Goal: Task Accomplishment & Management: Complete application form

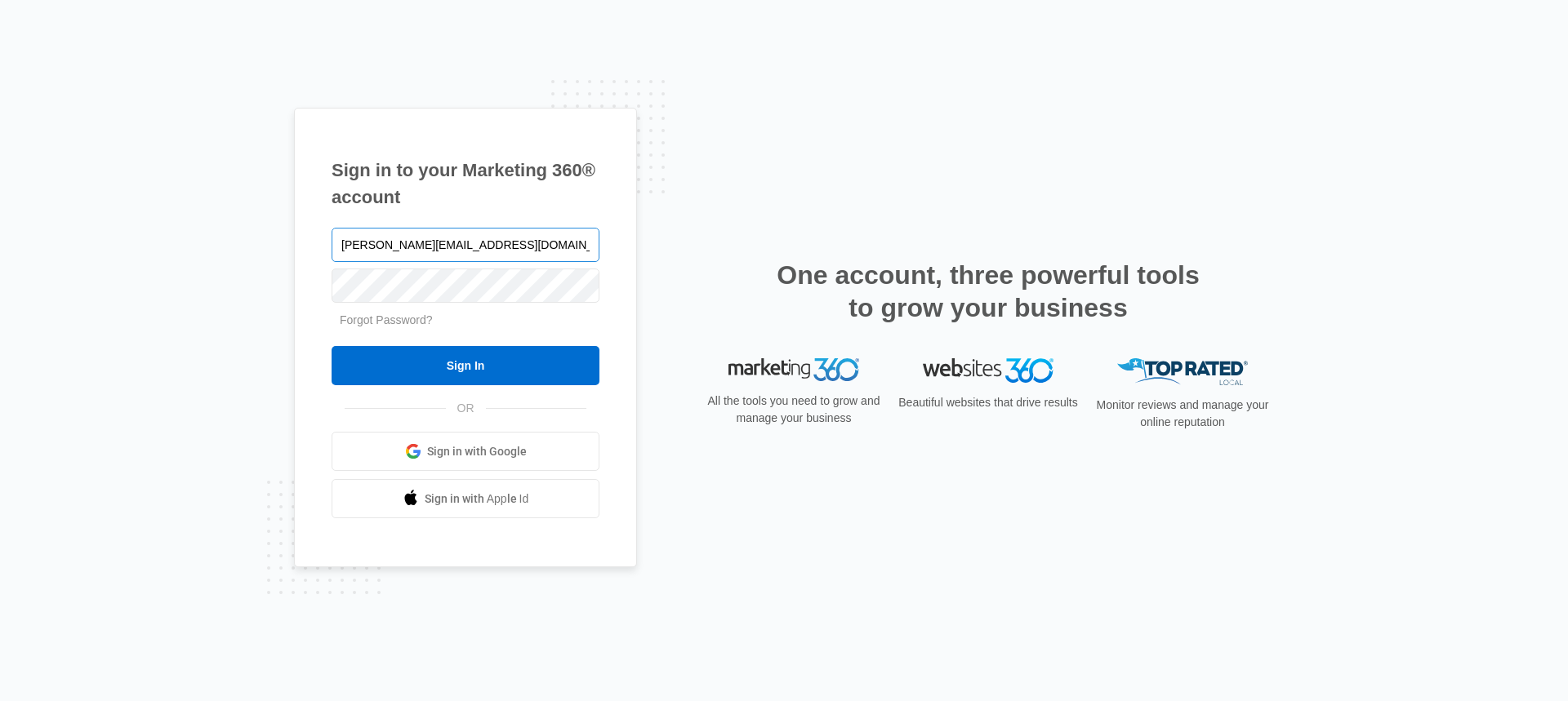
type input "[PERSON_NAME][EMAIL_ADDRESS][DOMAIN_NAME]"
click at [507, 364] on input "Sign In" at bounding box center [466, 365] width 268 height 40
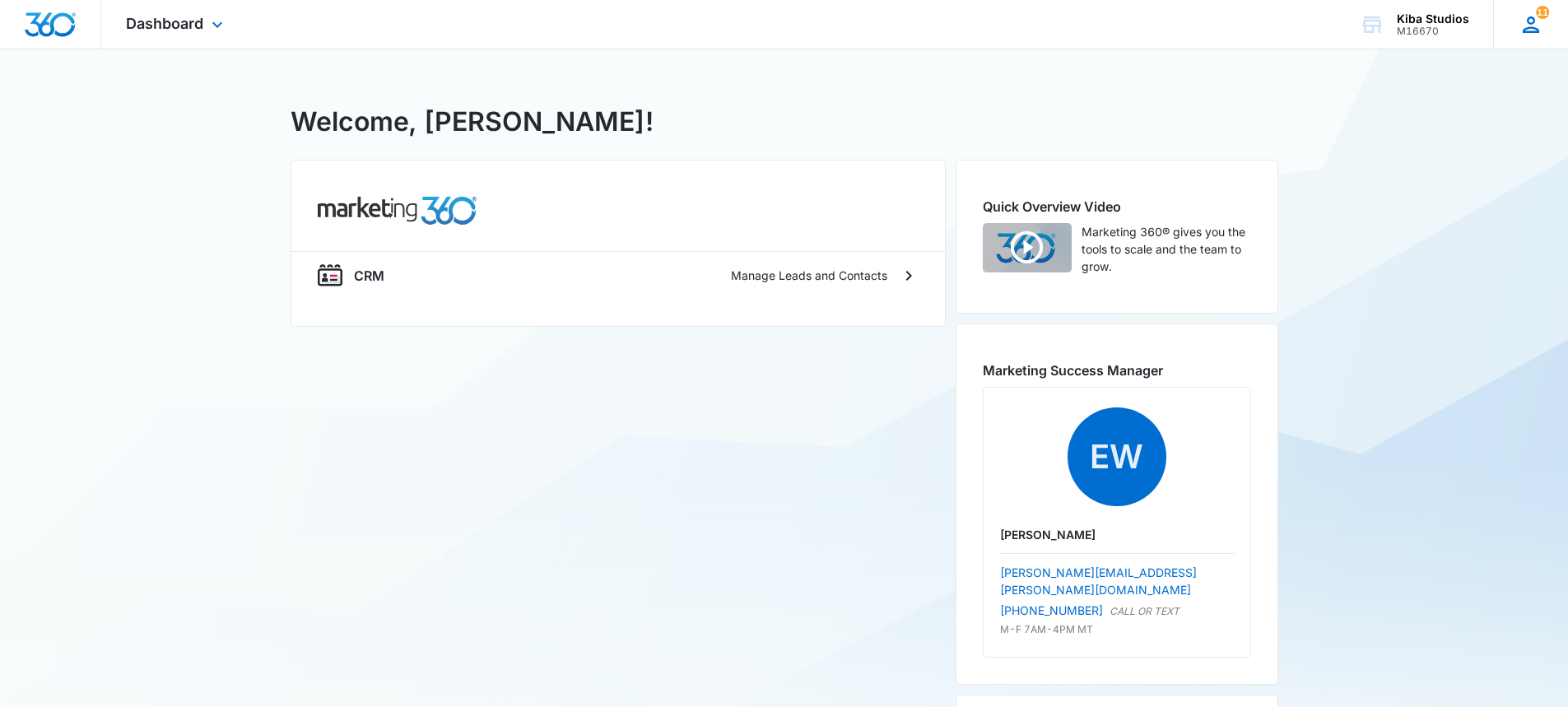
click at [1542, 18] on span "11" at bounding box center [1543, 13] width 14 height 14
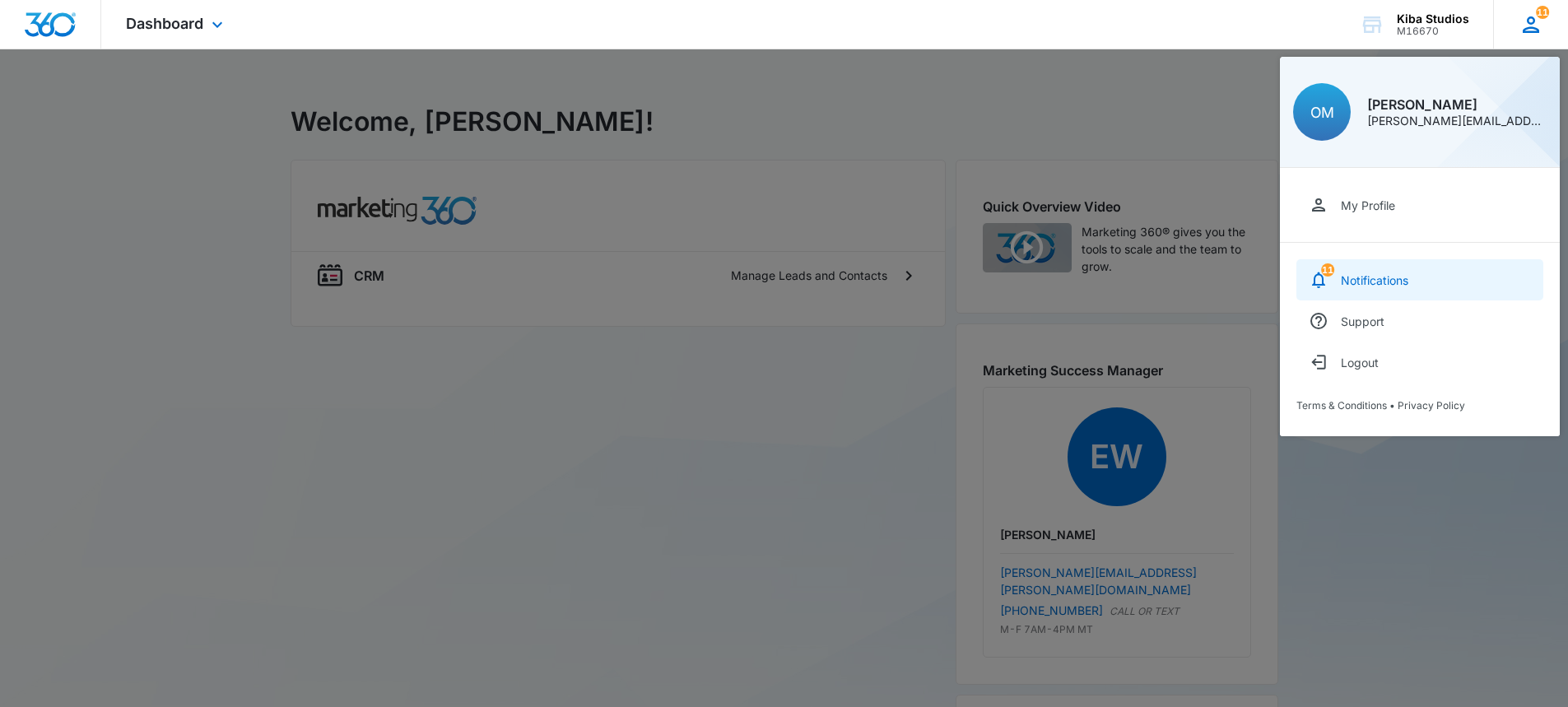
click at [1392, 279] on div "Notifications" at bounding box center [1375, 280] width 68 height 14
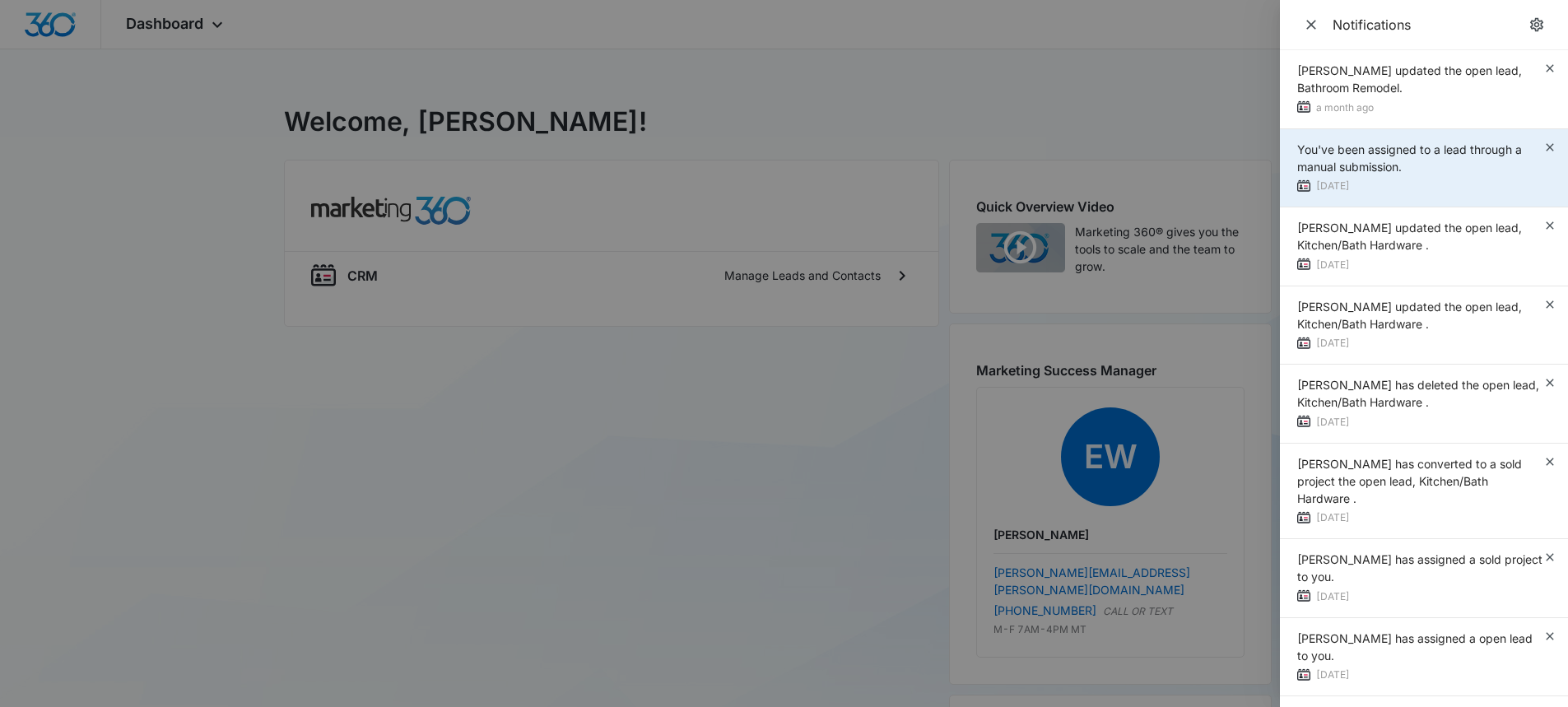
click at [1471, 177] on div "You've been assigned to a lead through a manual submission. [DATE]" at bounding box center [1420, 168] width 246 height 55
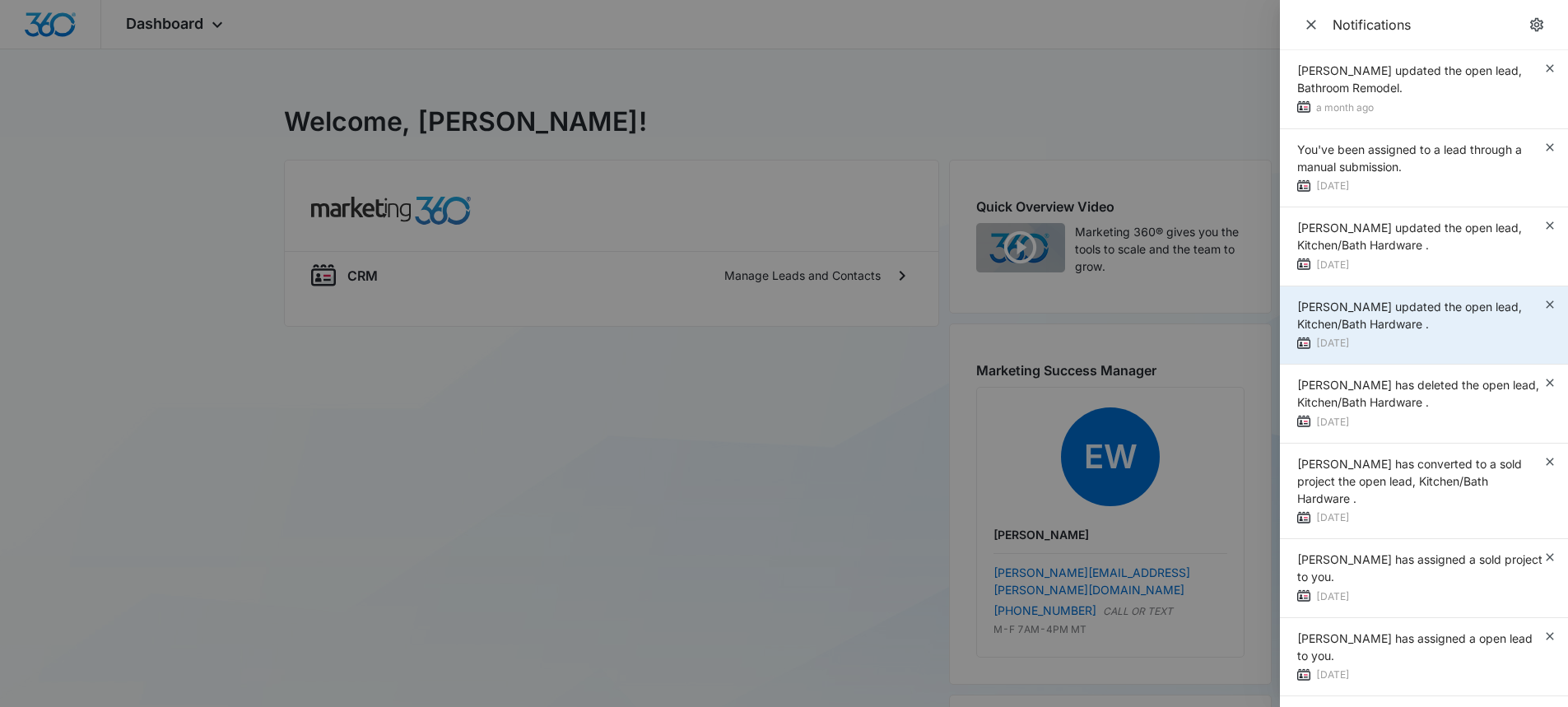
click at [1471, 308] on span "[PERSON_NAME] updated the open lead, Kitchen/Bath Hardware ." at bounding box center [1409, 315] width 225 height 31
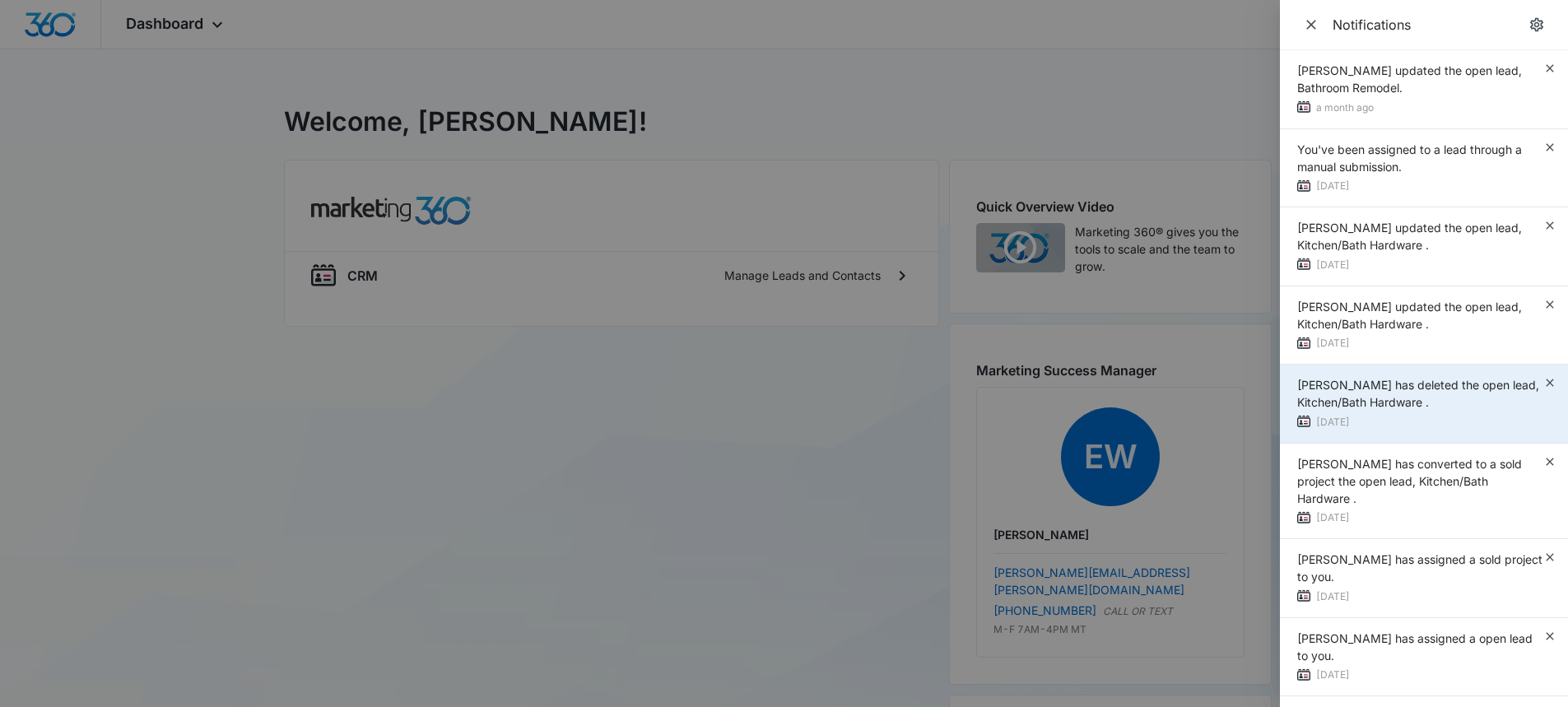
click at [1449, 401] on span "[PERSON_NAME] has deleted the open lead, Kitchen/Bath Hardware ." at bounding box center [1418, 393] width 242 height 31
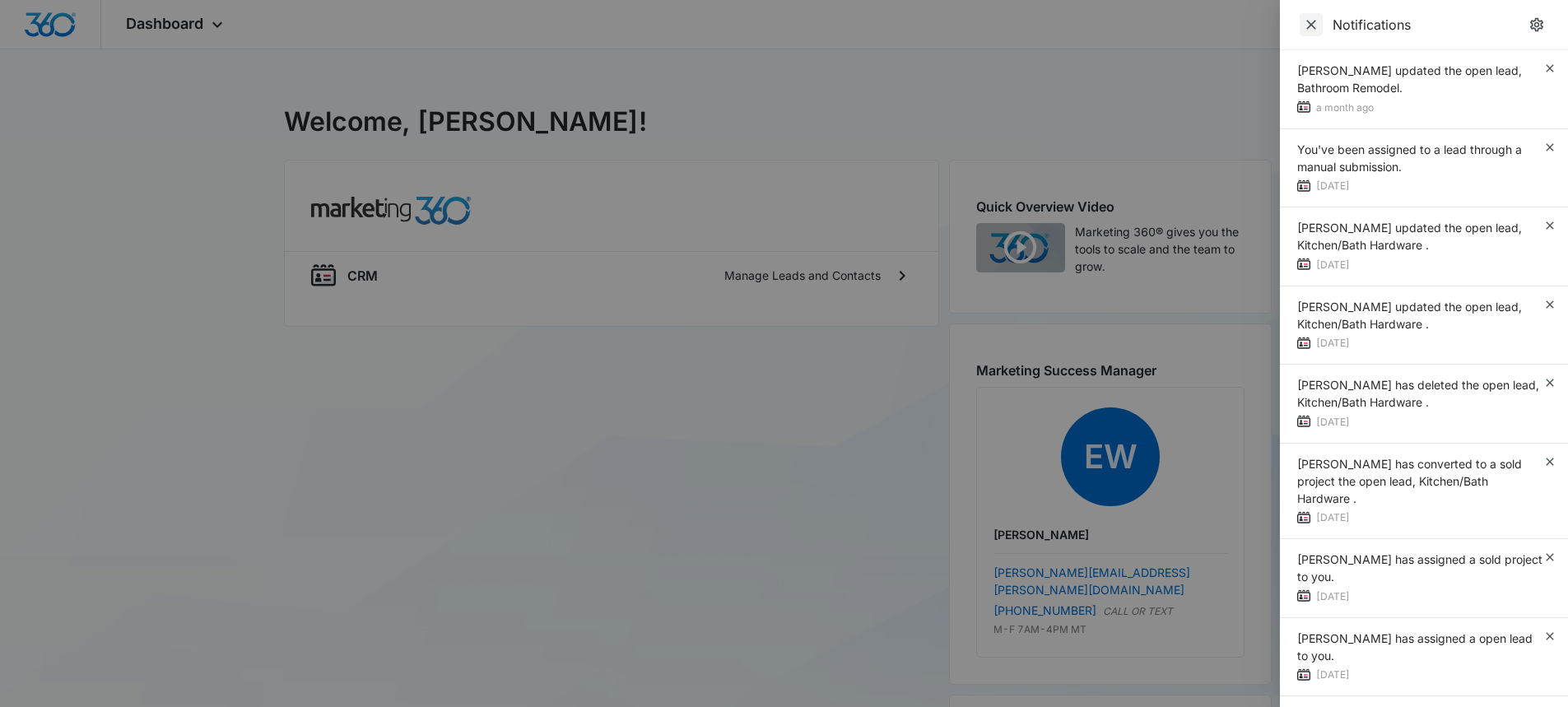
click at [1314, 22] on icon "Close" at bounding box center [1312, 25] width 10 height 10
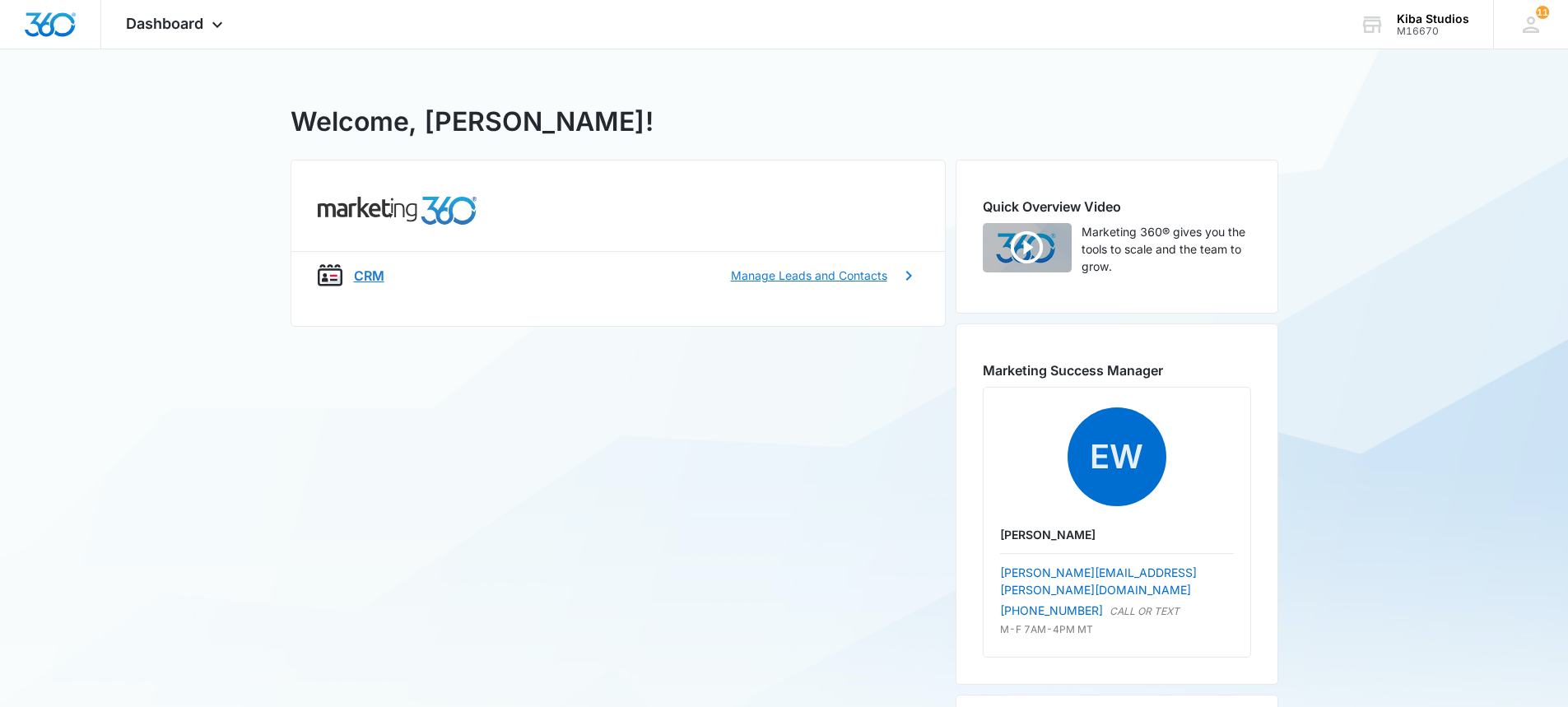
click at [374, 282] on p "CRM" at bounding box center [369, 275] width 31 height 20
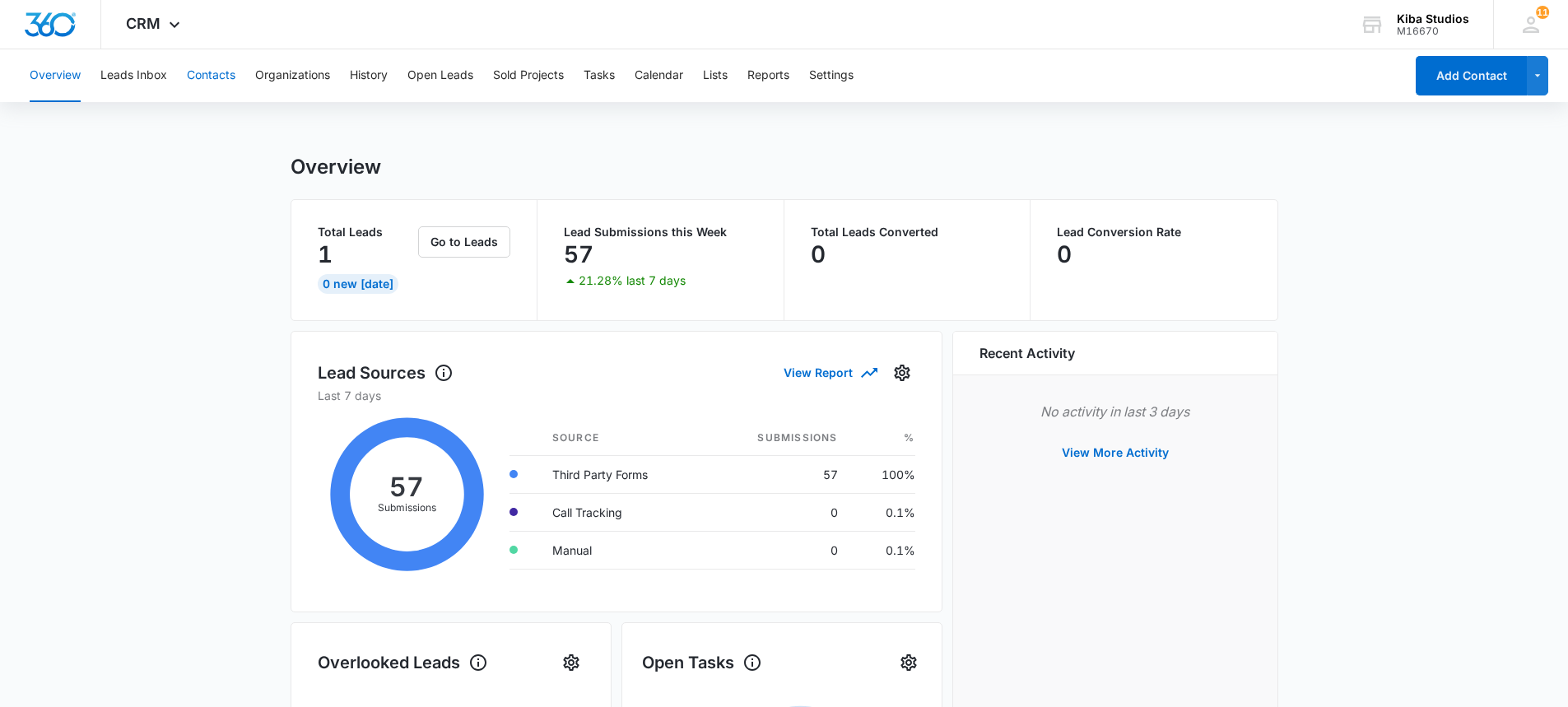
click at [220, 70] on button "Contacts" at bounding box center [211, 76] width 48 height 53
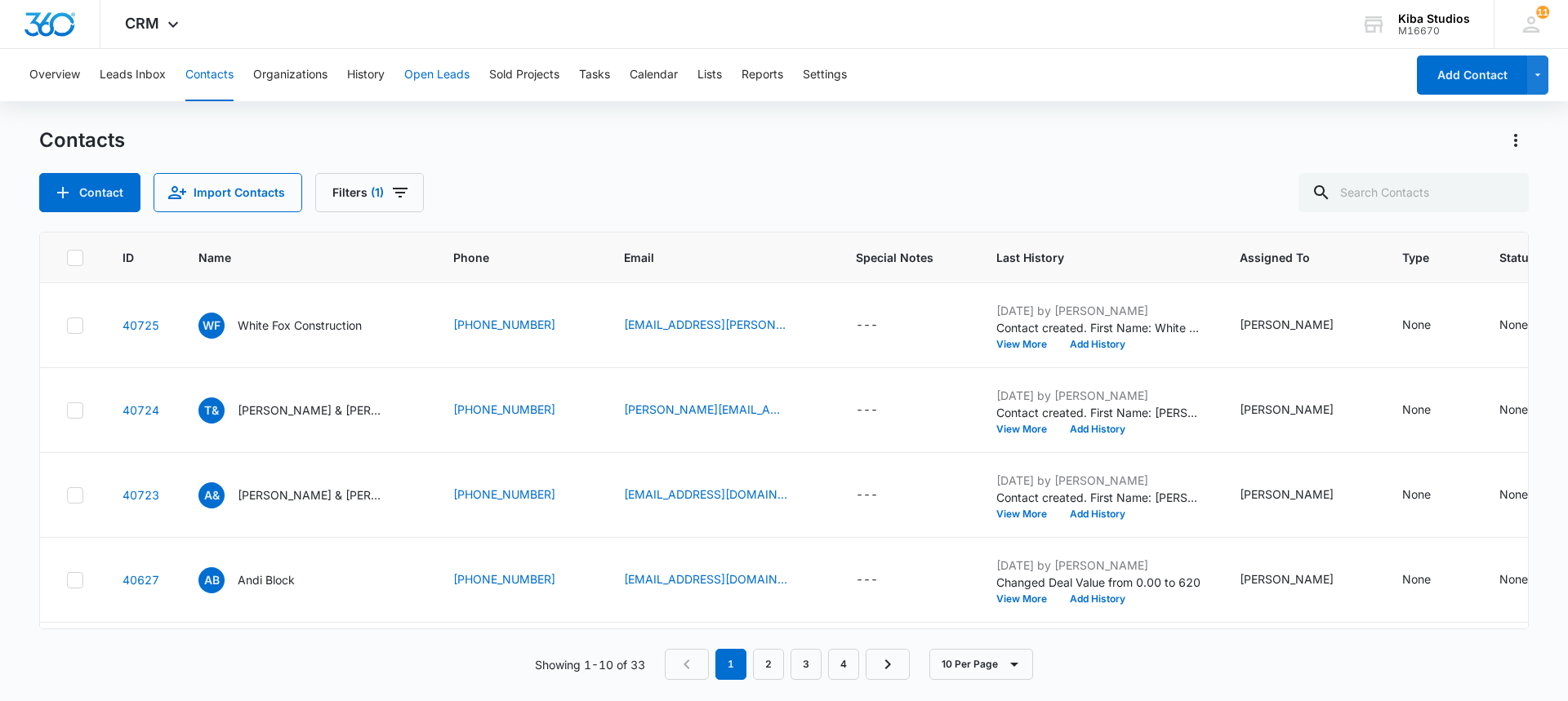
click at [427, 71] on button "Open Leads" at bounding box center [437, 75] width 66 height 52
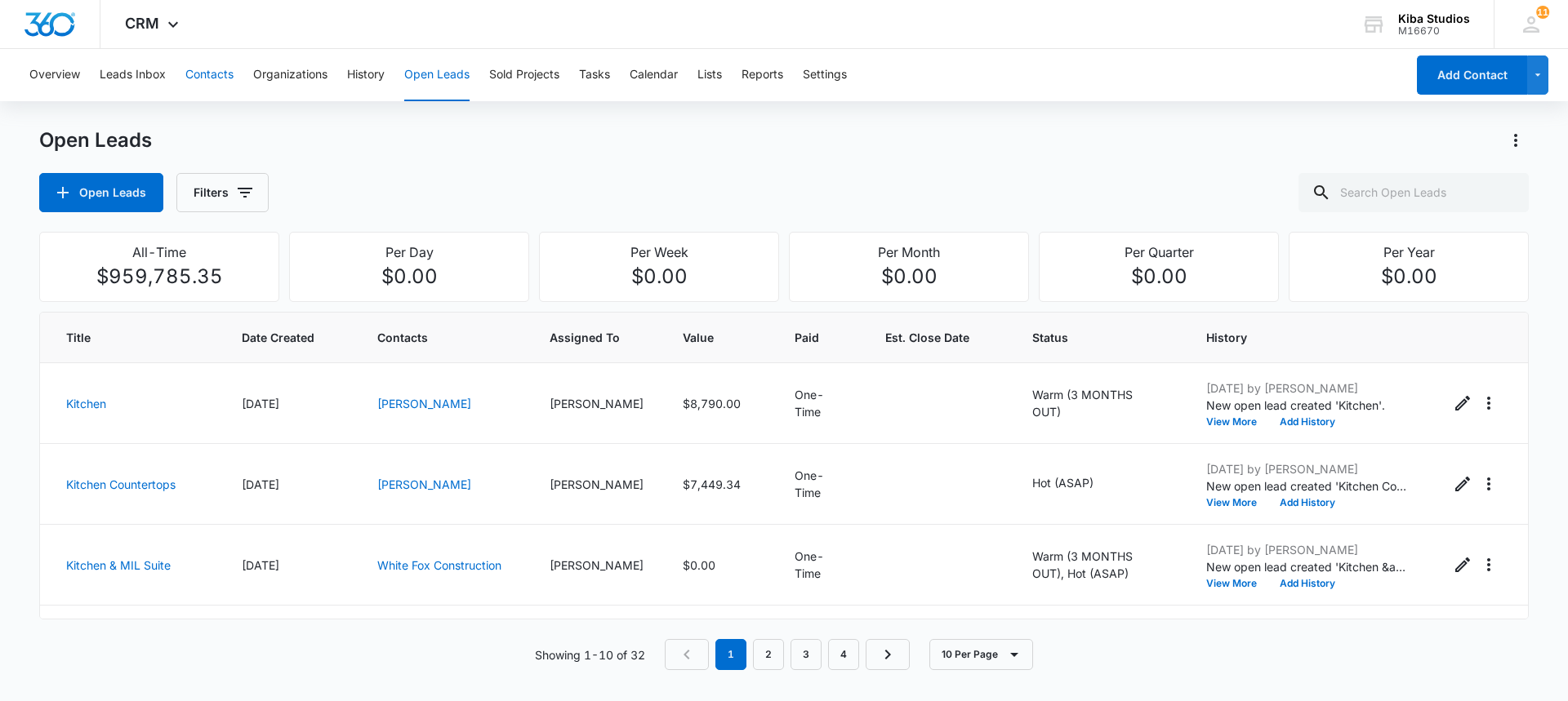
click at [198, 80] on button "Contacts" at bounding box center [209, 75] width 48 height 52
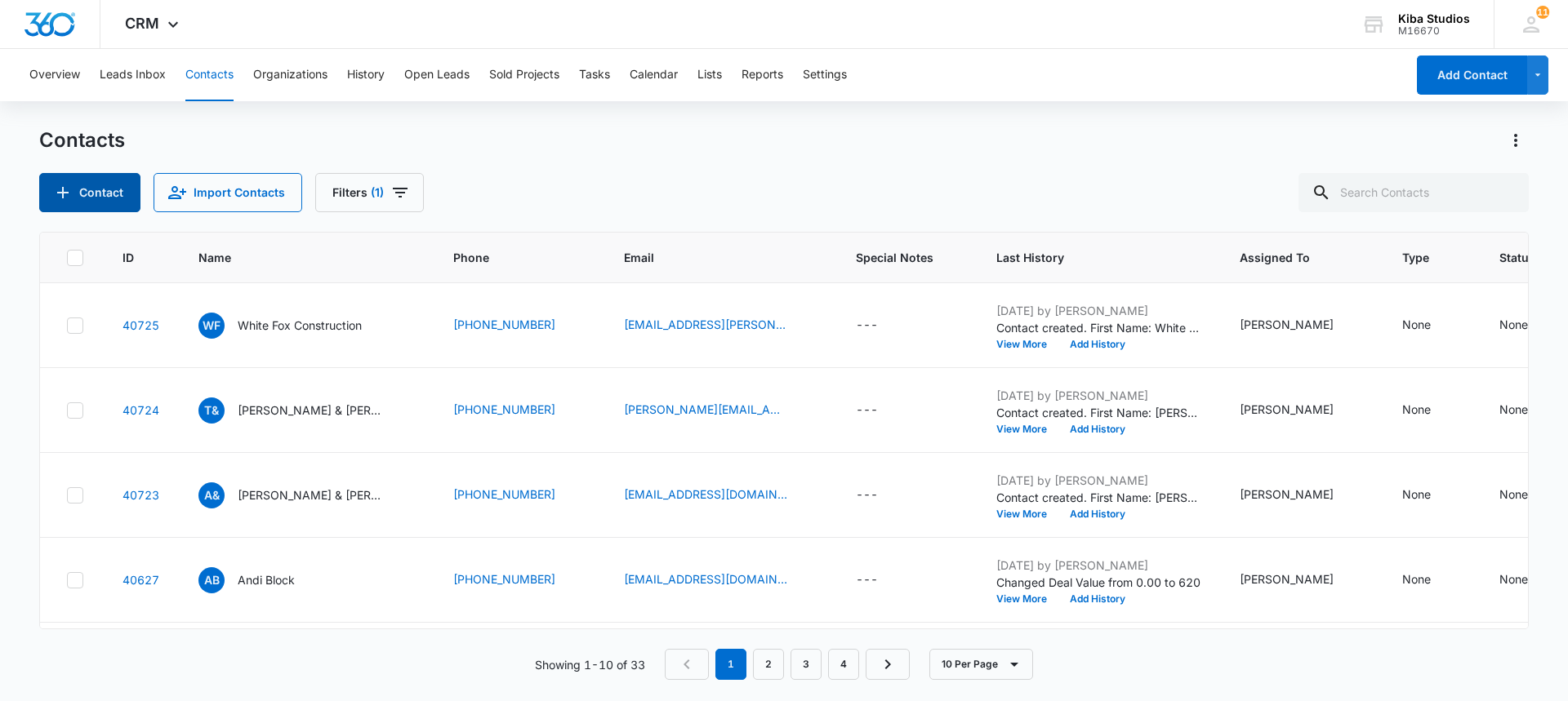
click at [123, 192] on button "Contact" at bounding box center [90, 193] width 101 height 40
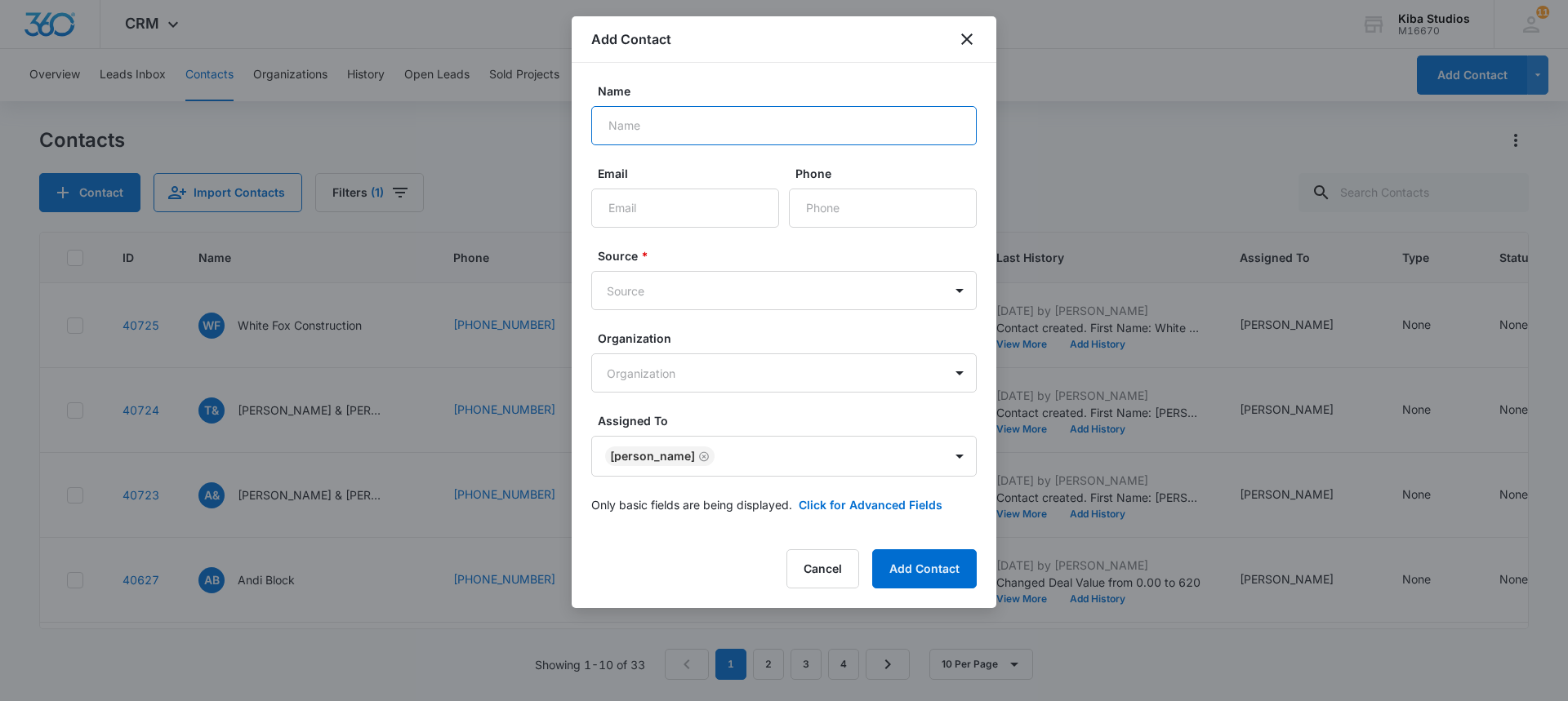
click at [691, 110] on input "Name" at bounding box center [784, 125] width 386 height 40
type input "[PERSON_NAME] & [PERSON_NAME]"
click at [974, 38] on icon "close" at bounding box center [966, 39] width 19 height 19
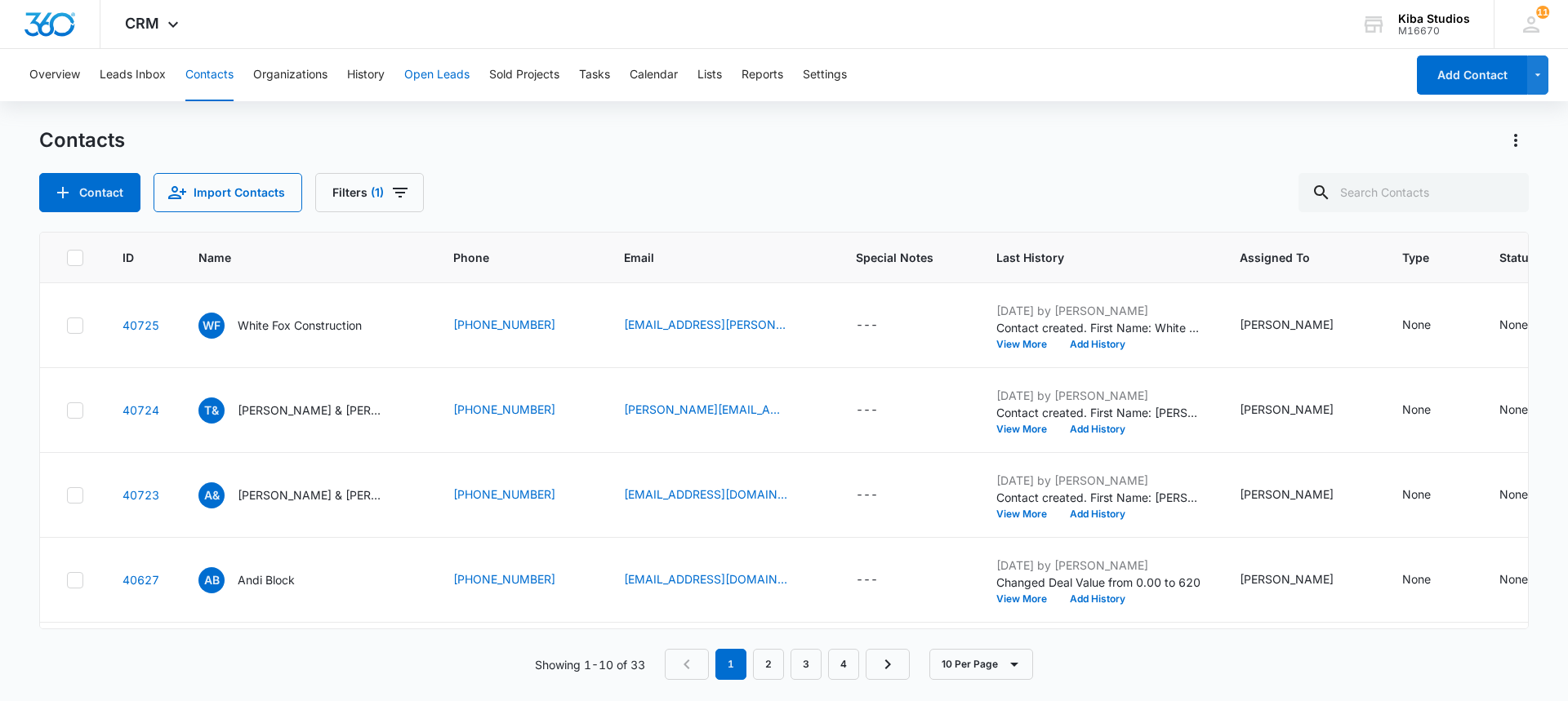
click at [418, 74] on button "Open Leads" at bounding box center [437, 75] width 66 height 52
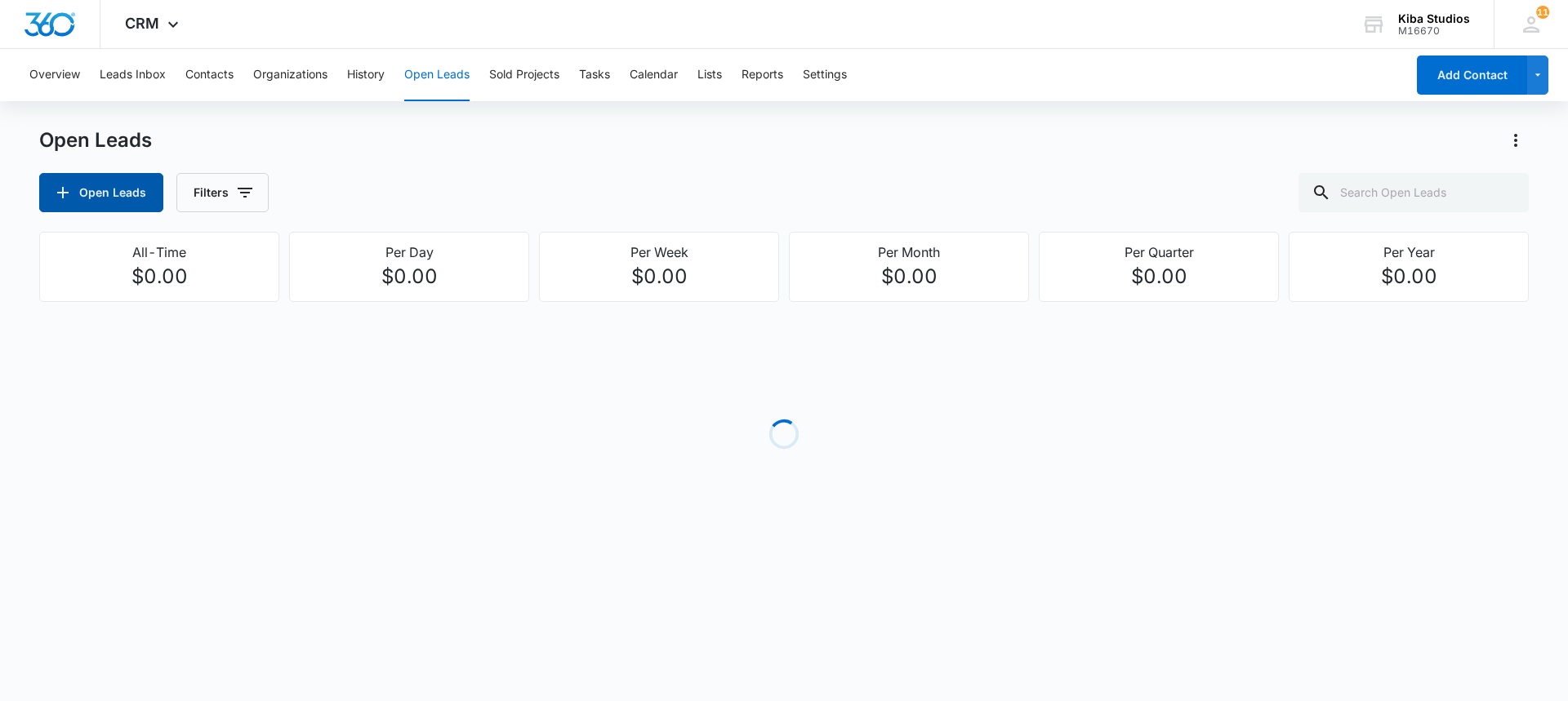
click at [120, 189] on button "Open Leads" at bounding box center [101, 193] width 124 height 40
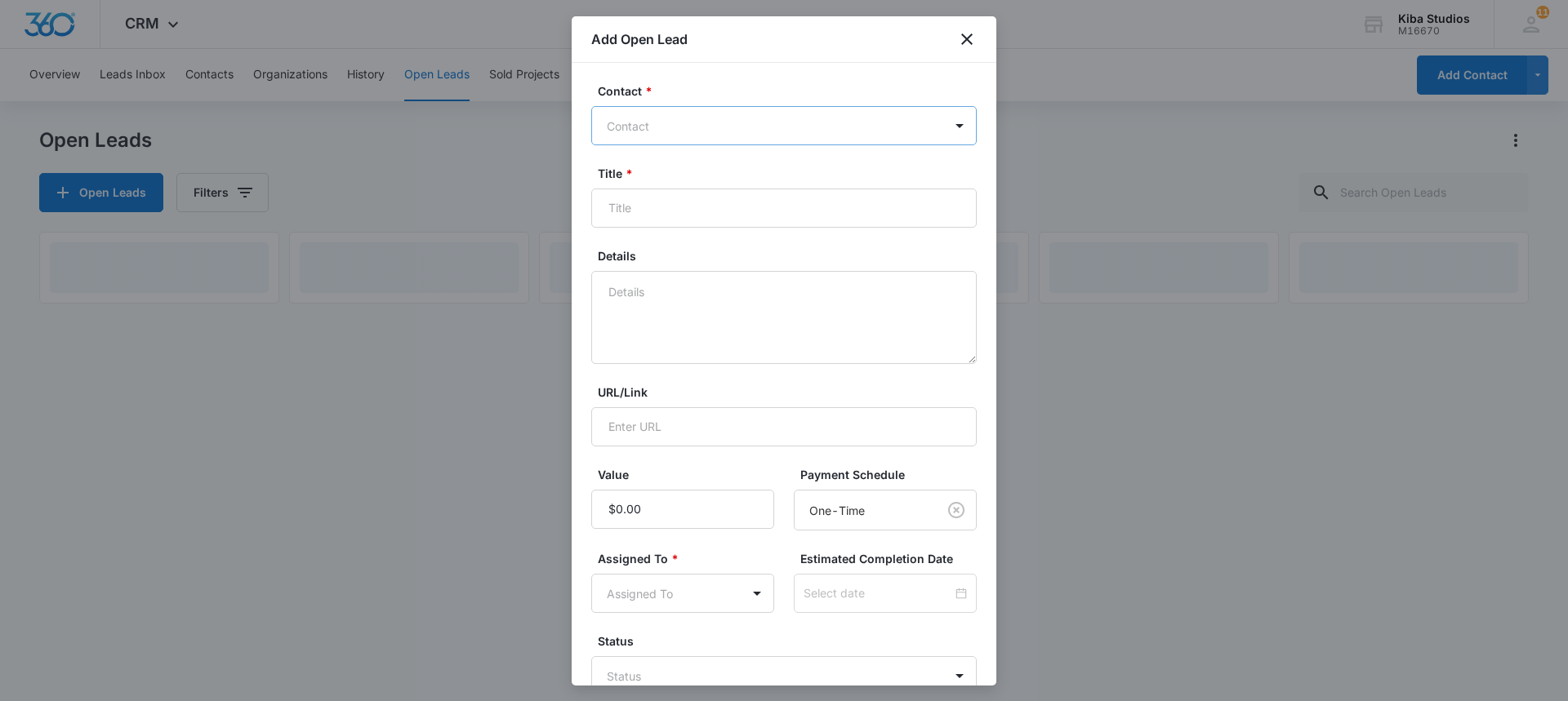
click at [676, 123] on div at bounding box center [774, 126] width 335 height 20
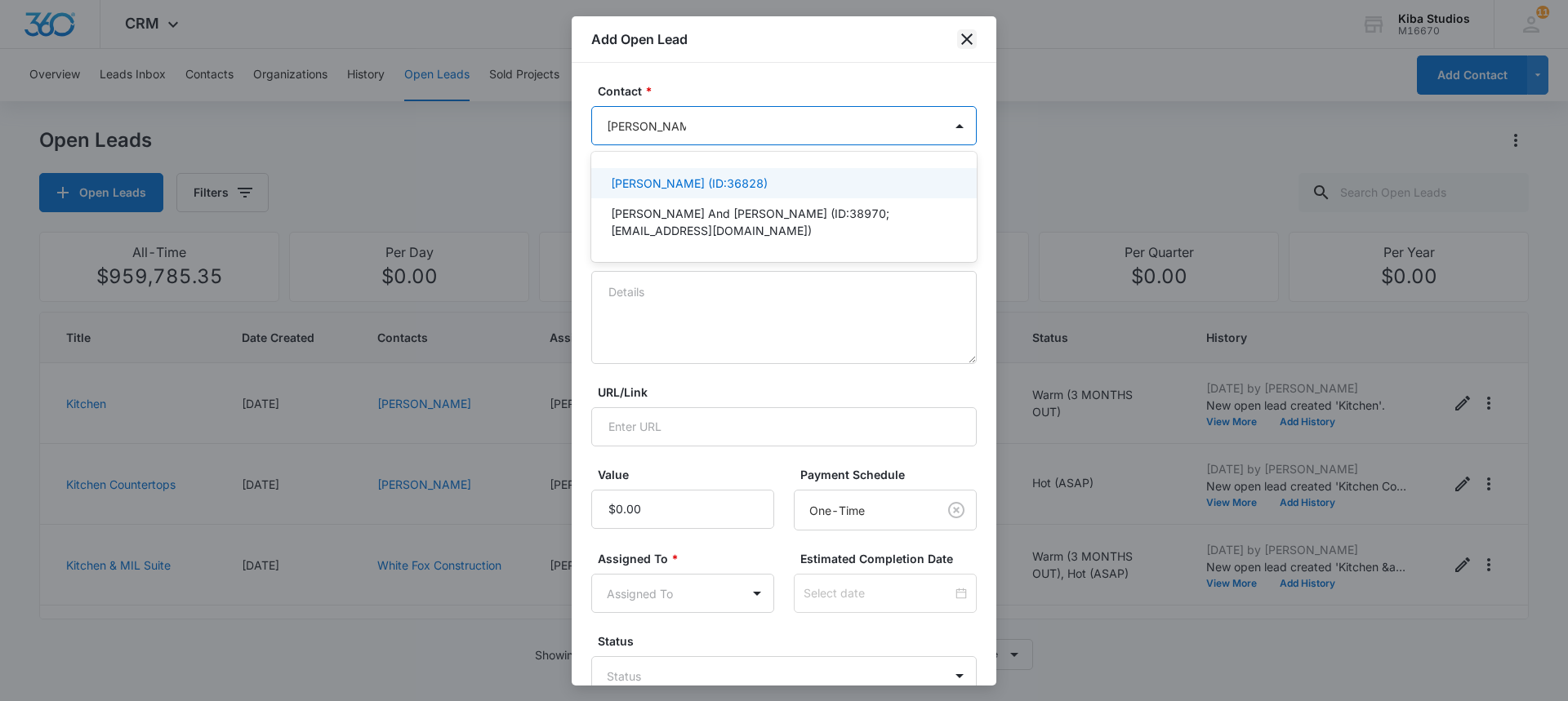
type input "[PERSON_NAME] and de"
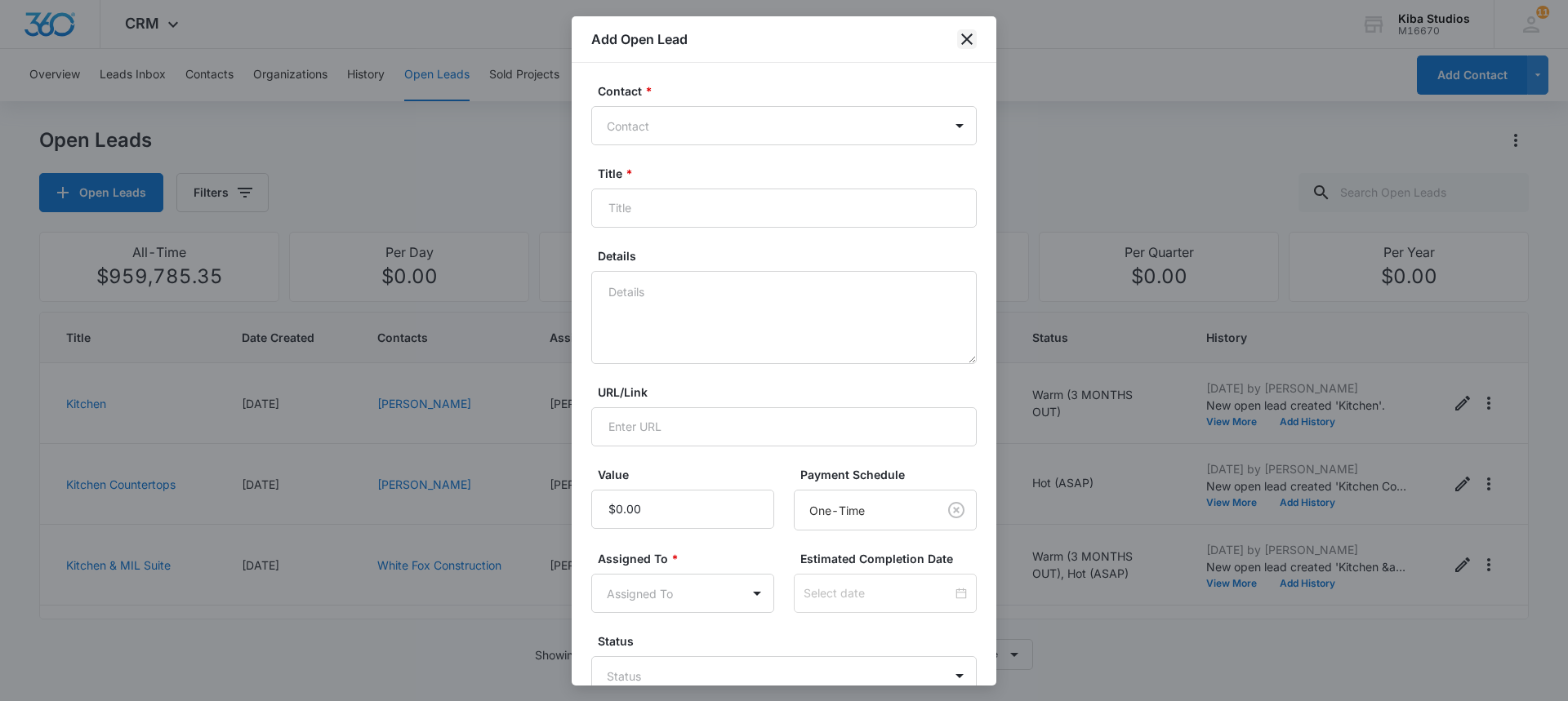
click at [971, 42] on icon "close" at bounding box center [967, 40] width 12 height 12
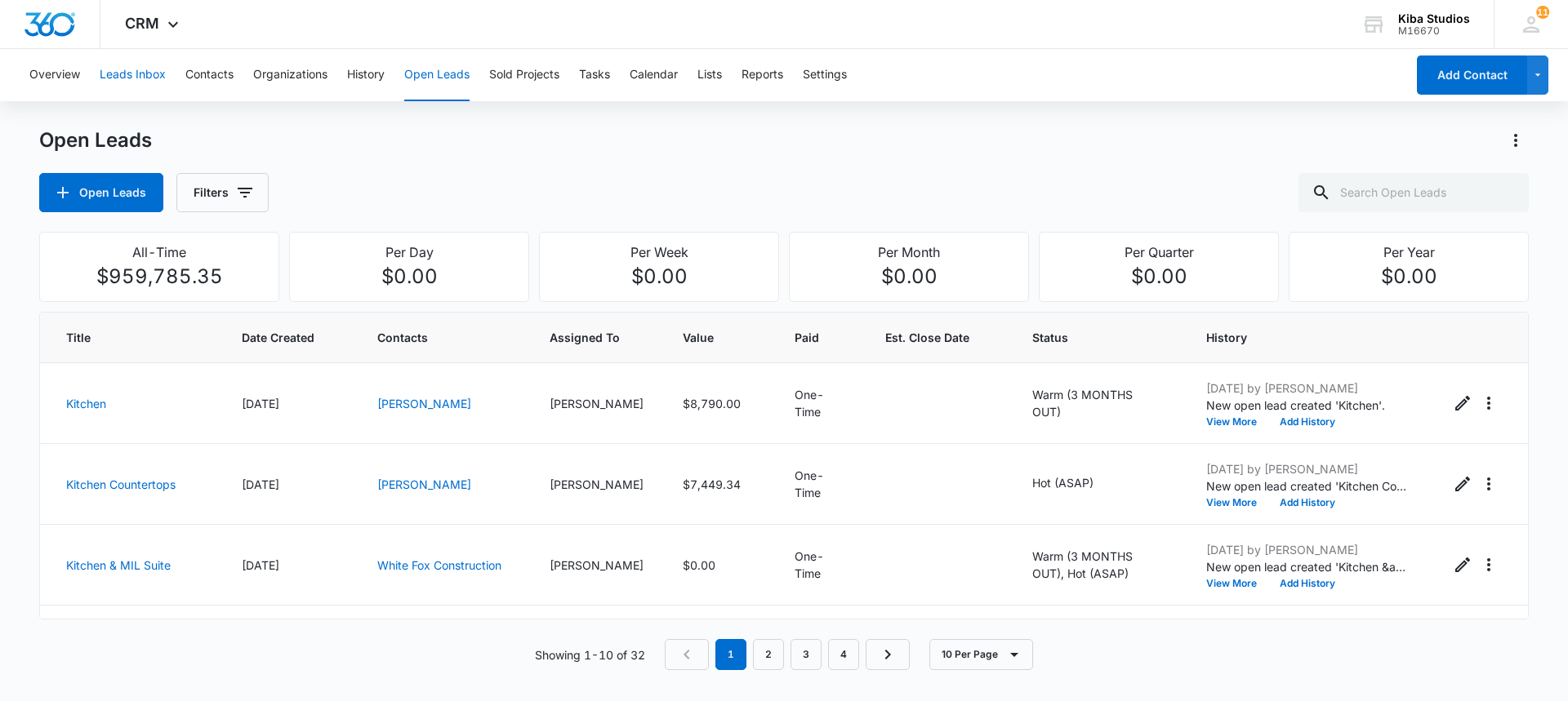
click at [151, 77] on button "Leads Inbox" at bounding box center [132, 75] width 67 height 52
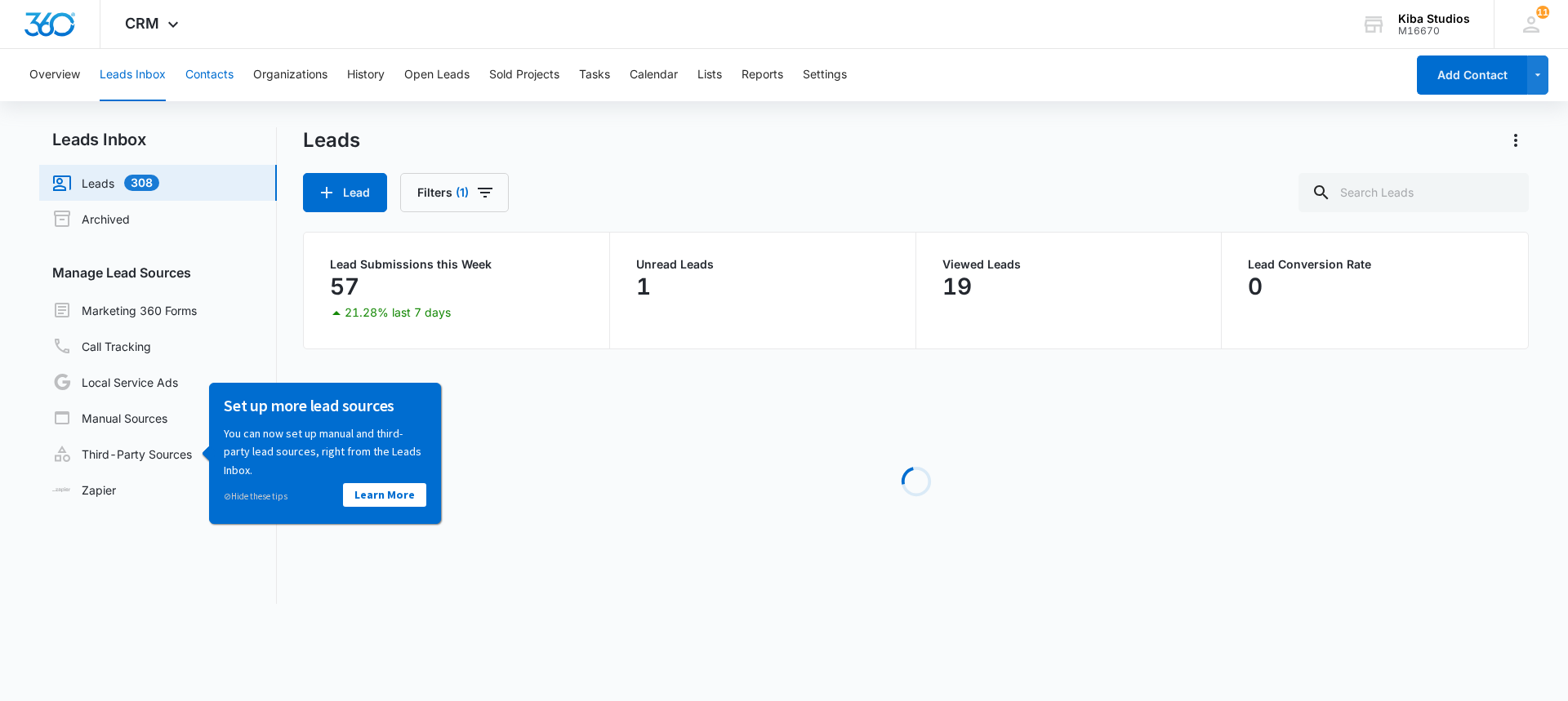
click at [224, 69] on button "Contacts" at bounding box center [209, 75] width 48 height 52
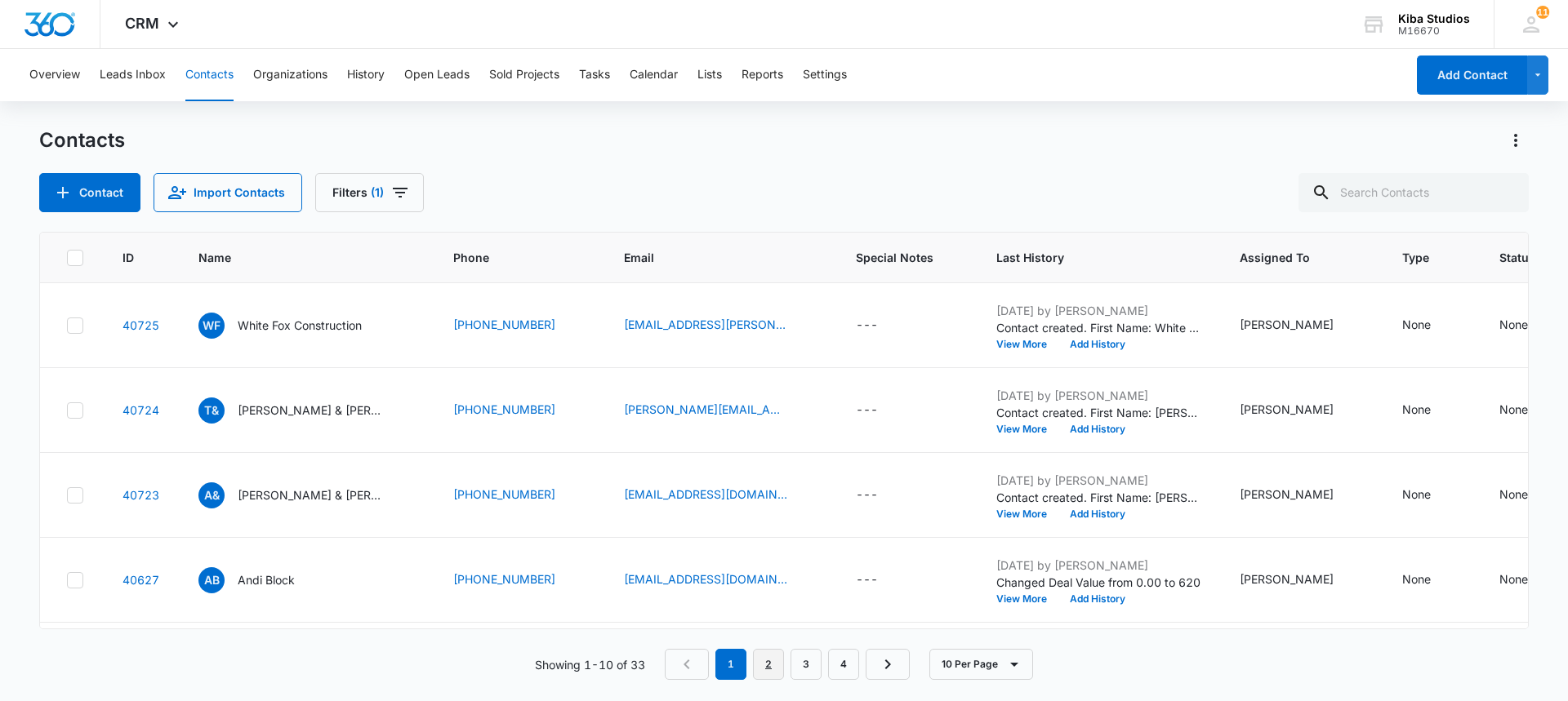
click at [778, 666] on link "2" at bounding box center [768, 664] width 31 height 31
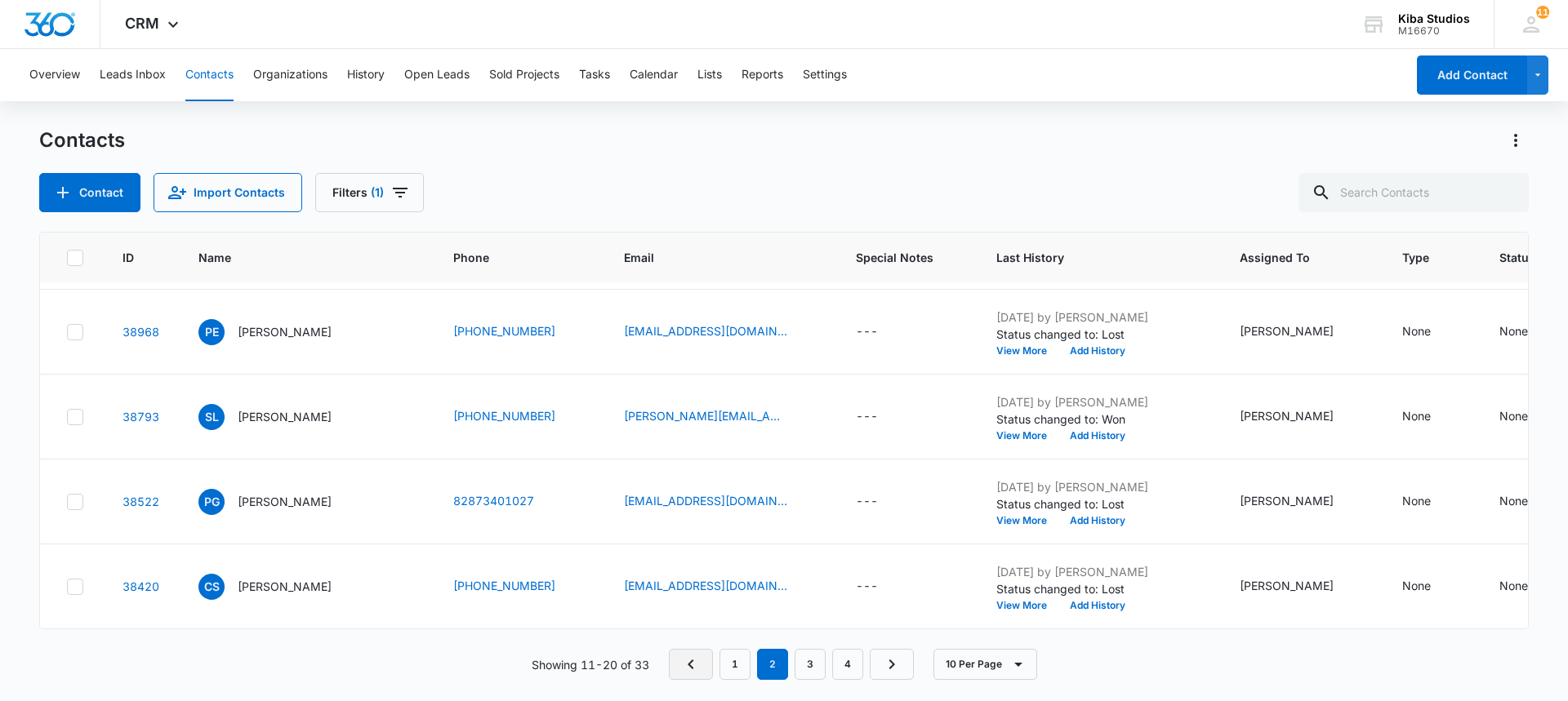
scroll to position [515, 0]
click at [683, 659] on icon "Previous Page" at bounding box center [691, 664] width 19 height 19
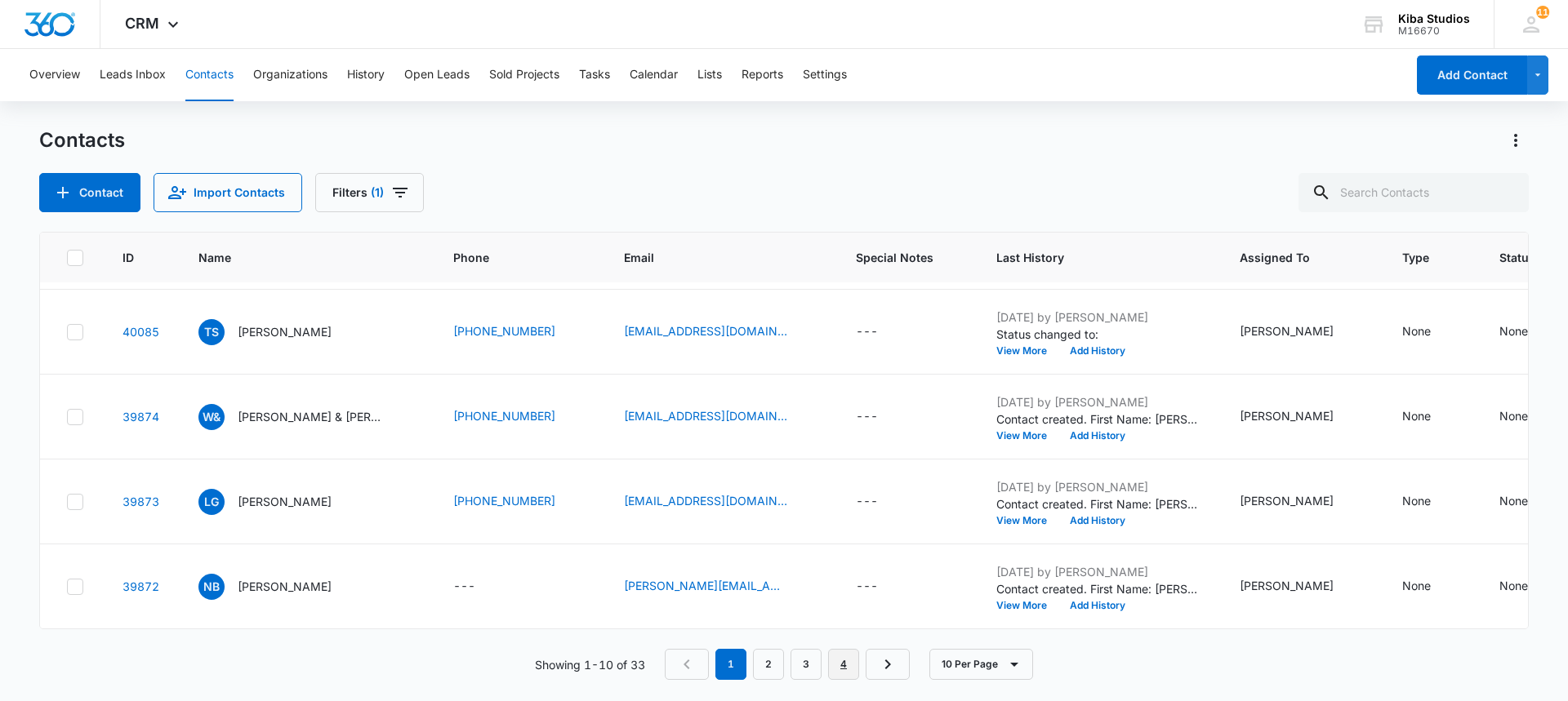
click at [851, 666] on link "4" at bounding box center [843, 664] width 31 height 31
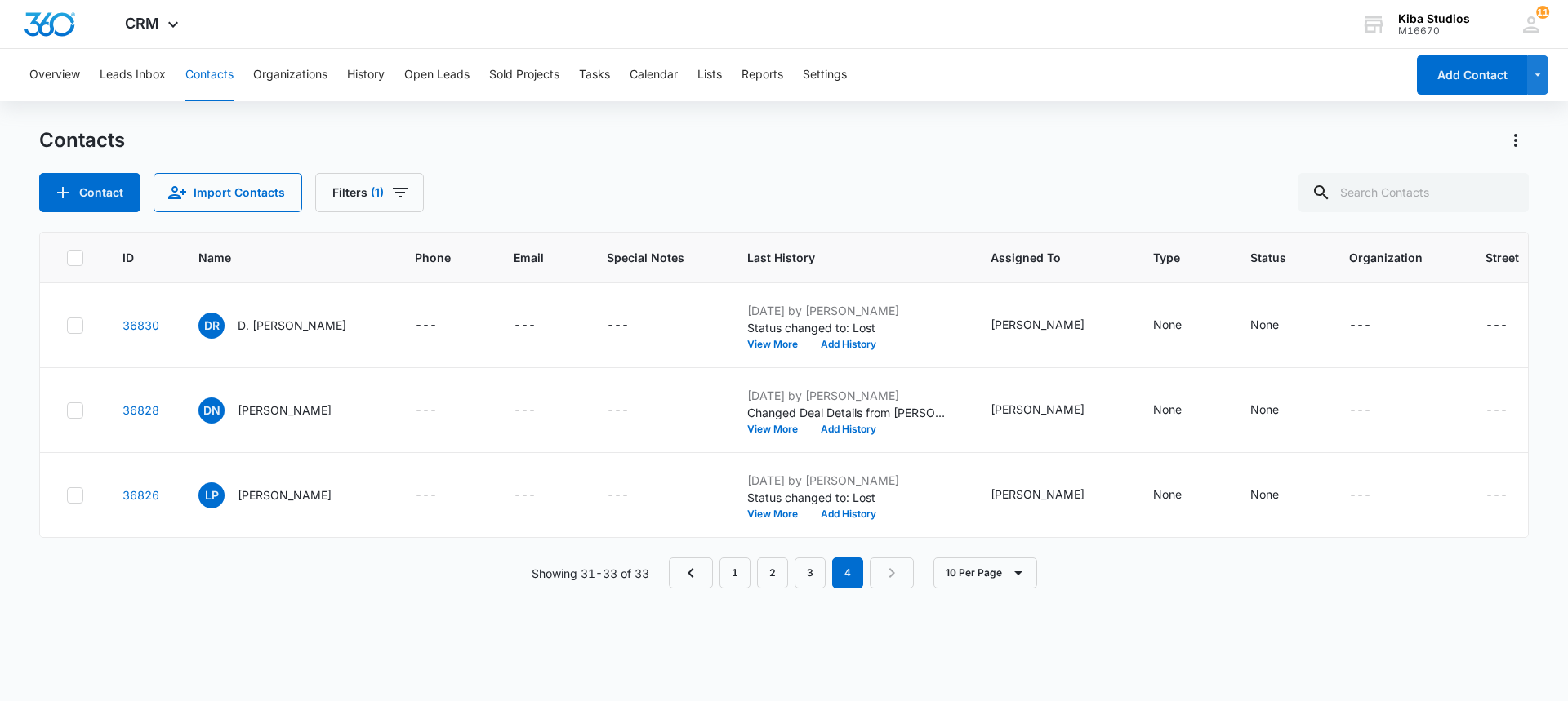
scroll to position [0, 0]
click at [727, 588] on link "1" at bounding box center [734, 572] width 31 height 31
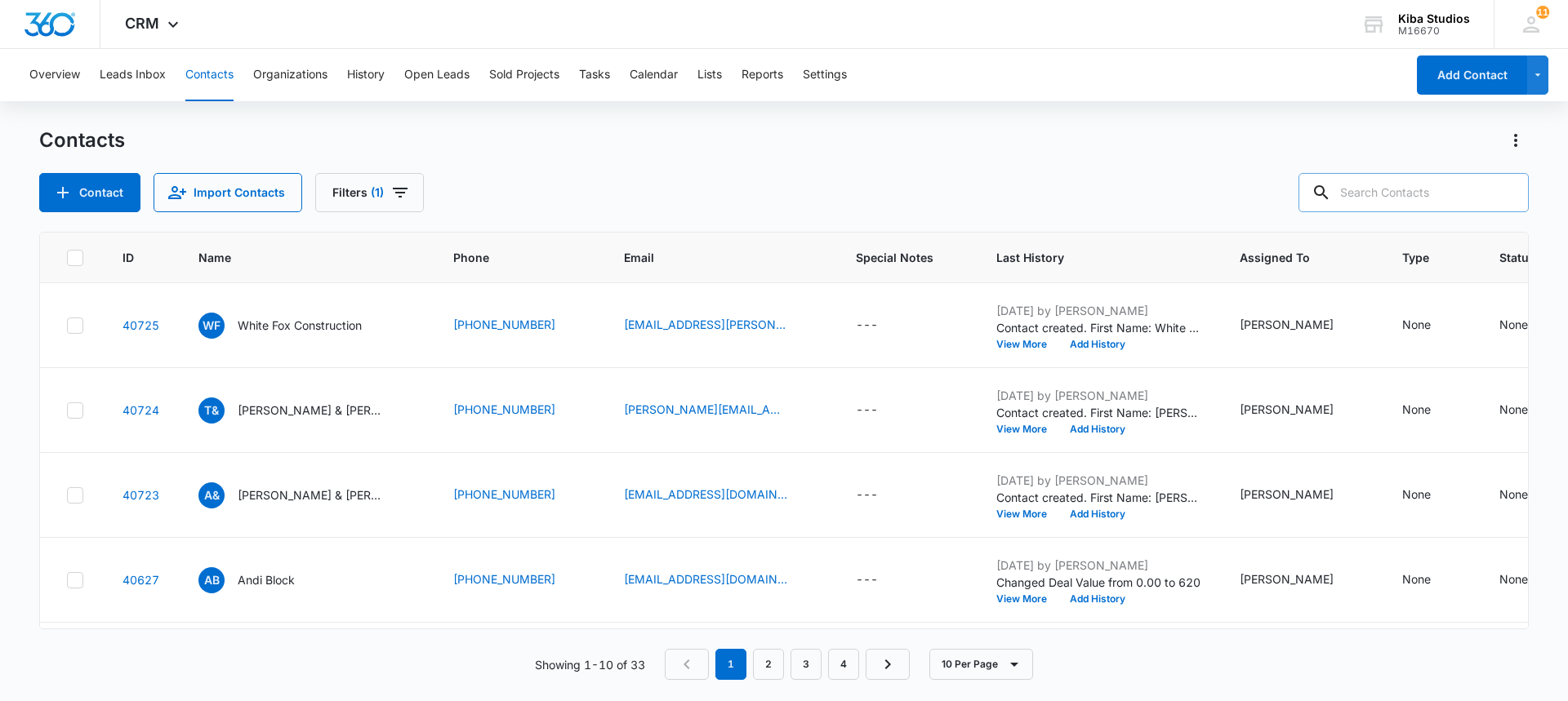
click at [1373, 196] on input "text" at bounding box center [1413, 193] width 230 height 40
type input "[PERSON_NAME]"
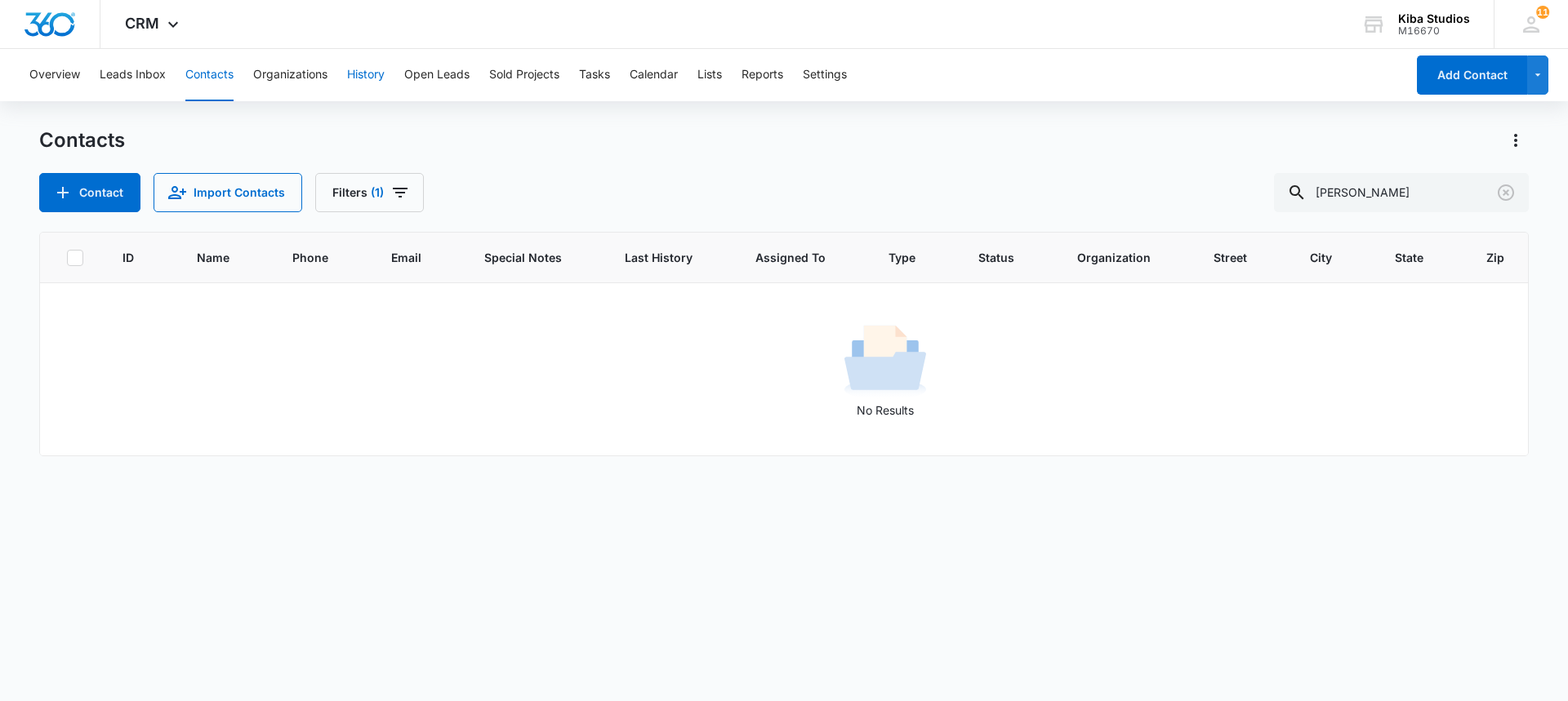
click at [359, 79] on button "History" at bounding box center [365, 75] width 38 height 52
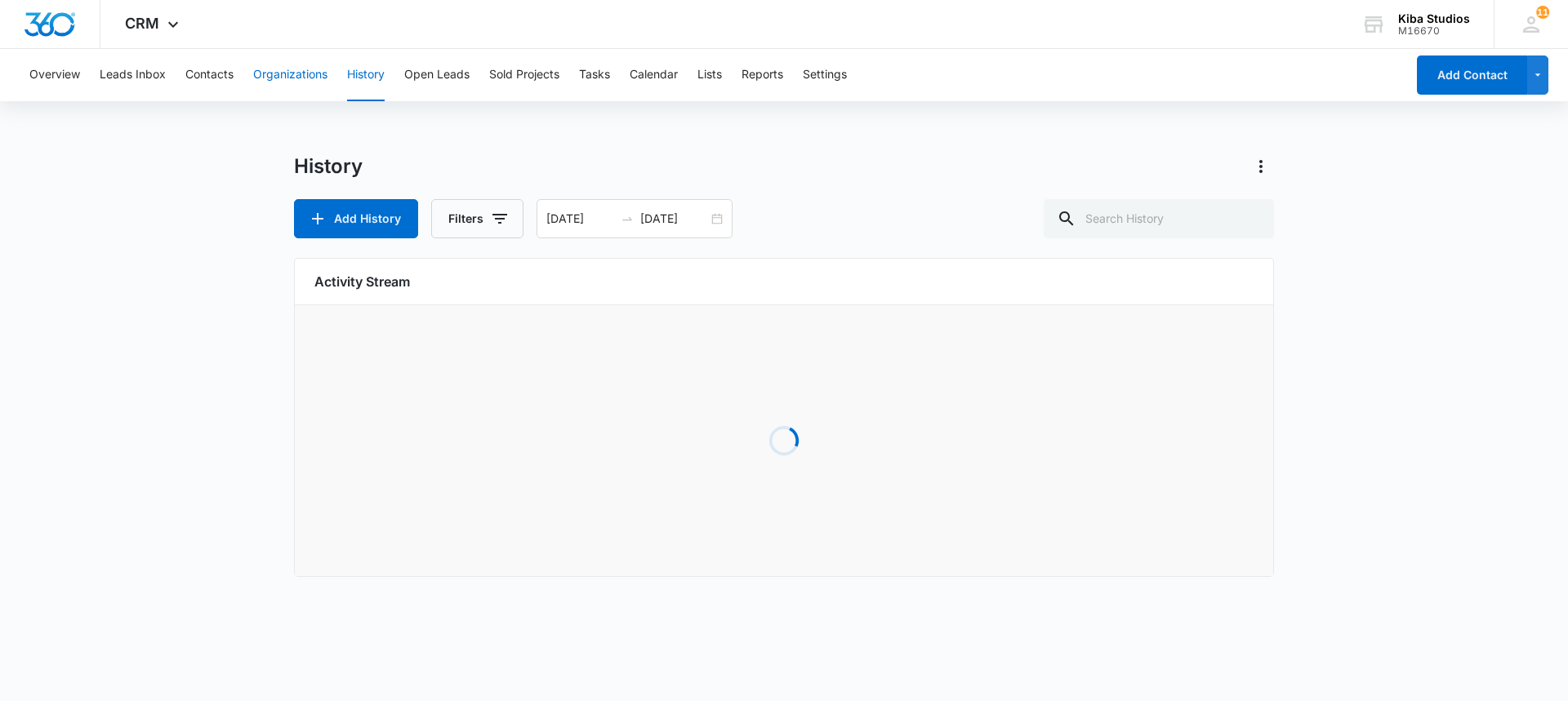
click at [301, 83] on button "Organizations" at bounding box center [291, 75] width 74 height 52
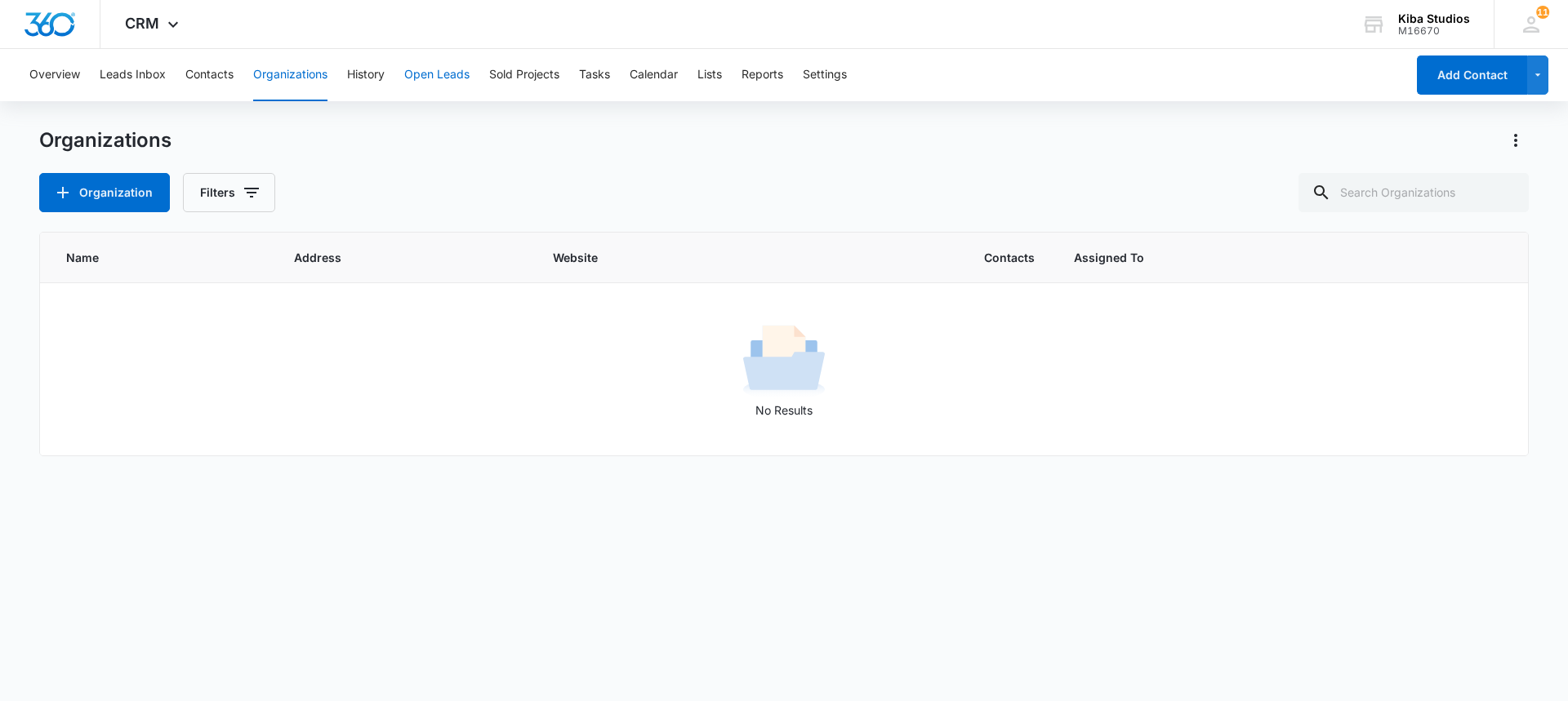
click at [439, 69] on button "Open Leads" at bounding box center [437, 75] width 66 height 52
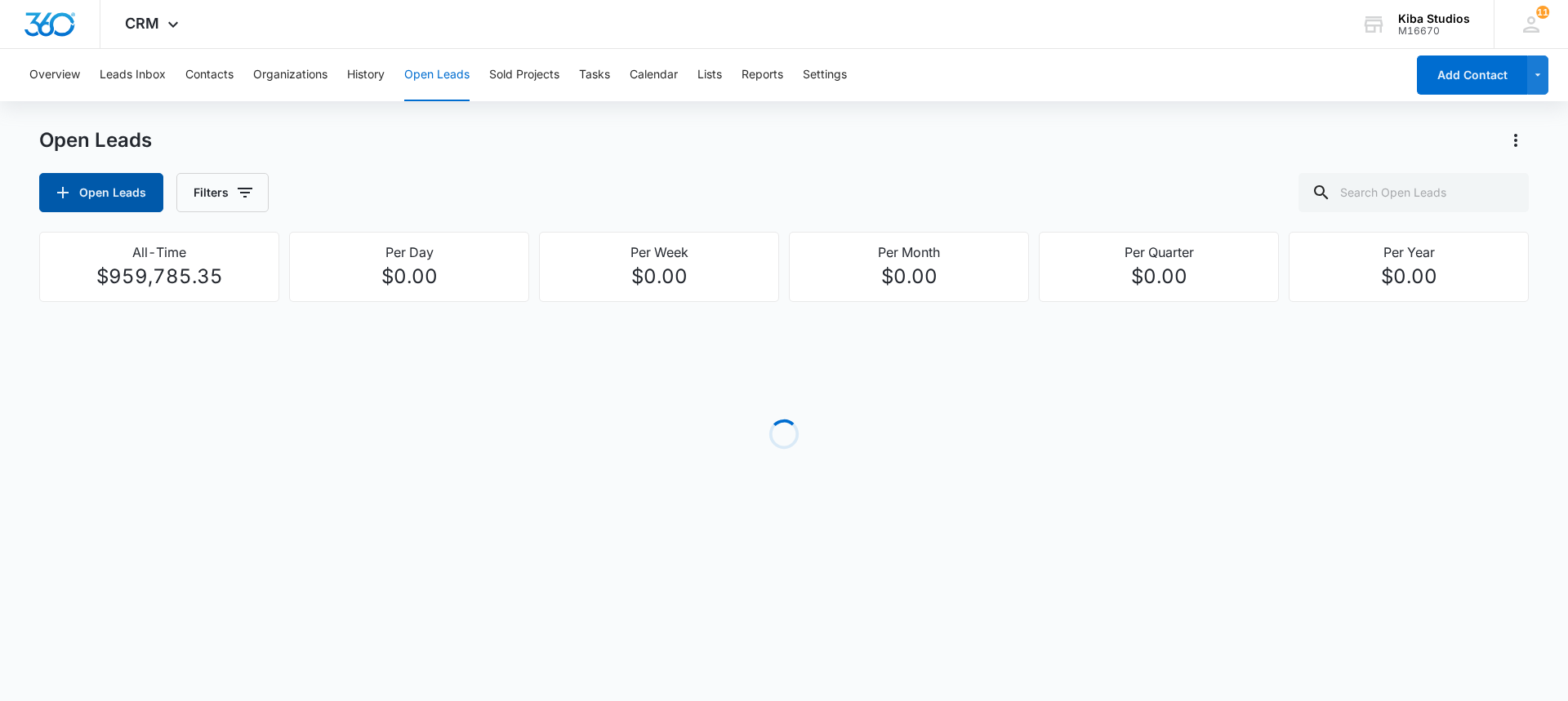
click at [104, 180] on button "Open Leads" at bounding box center [101, 193] width 124 height 40
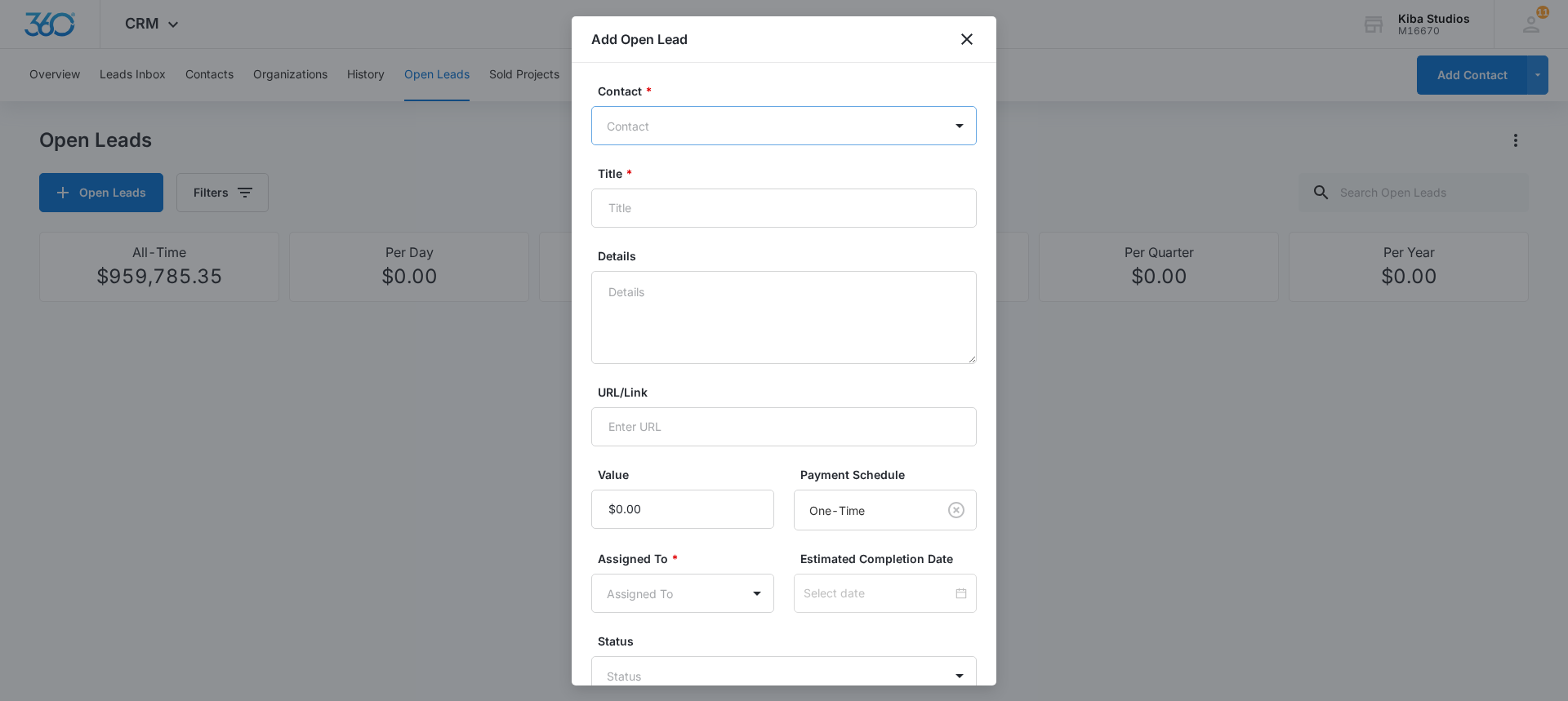
click at [649, 122] on div at bounding box center [774, 126] width 335 height 20
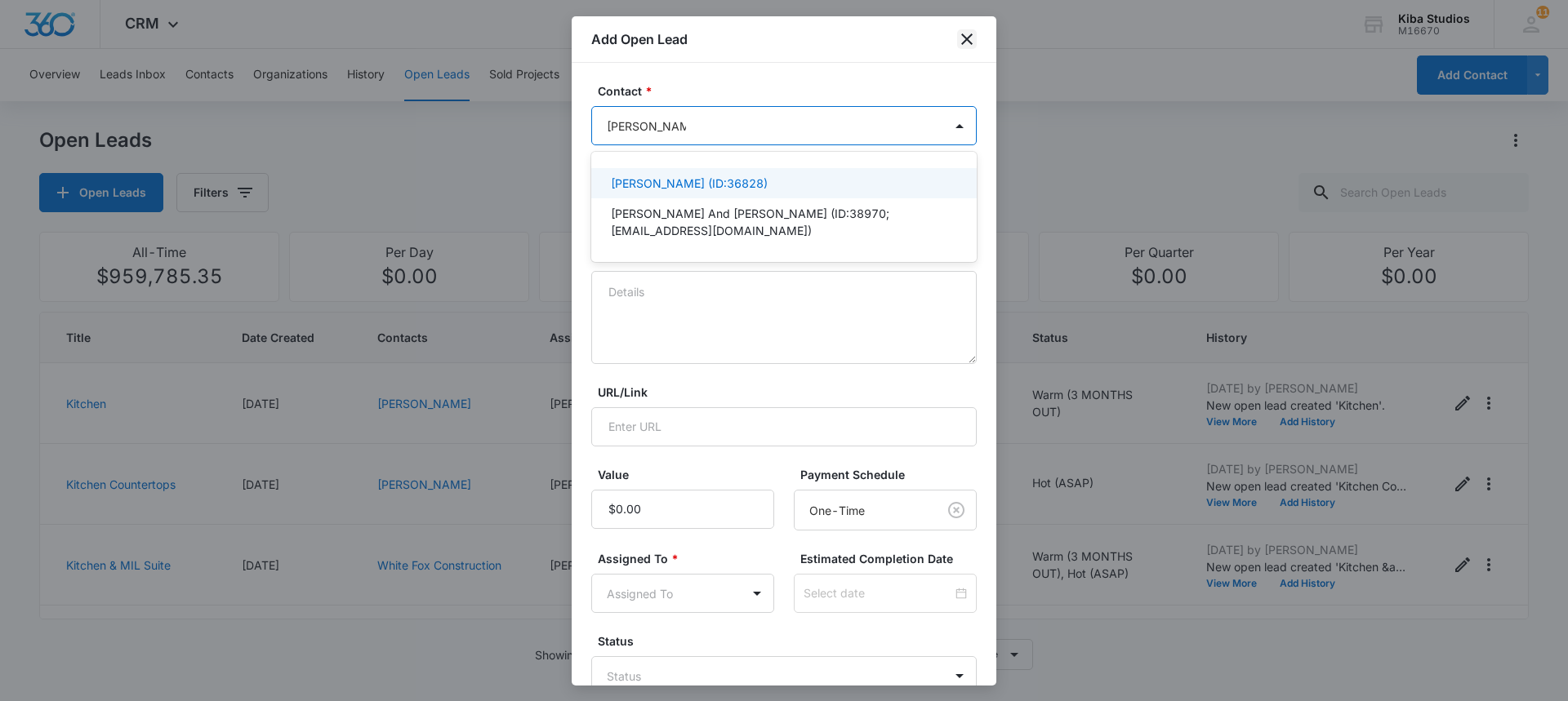
type input "[PERSON_NAME] and de"
click at [970, 35] on icon "close" at bounding box center [967, 40] width 12 height 12
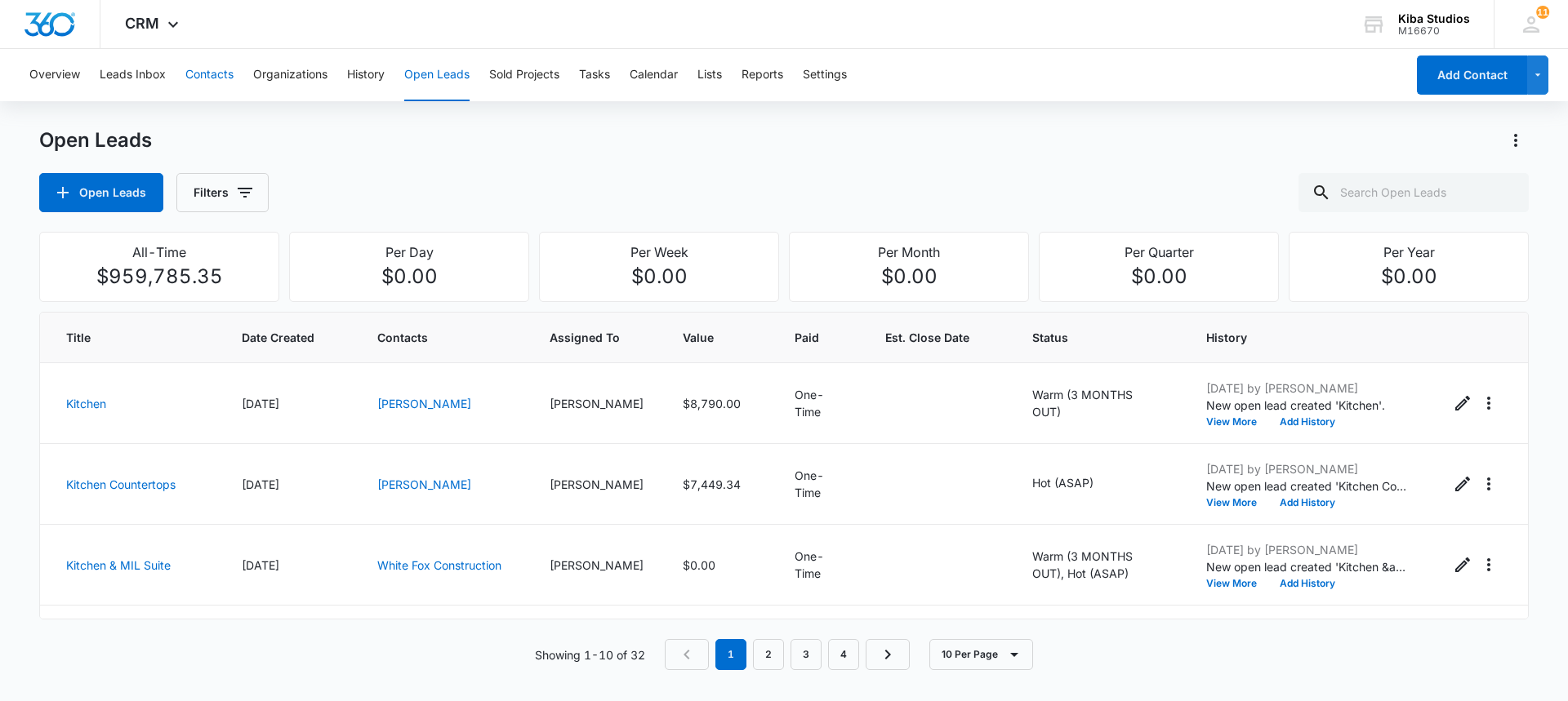
click at [186, 77] on button "Contacts" at bounding box center [209, 75] width 48 height 52
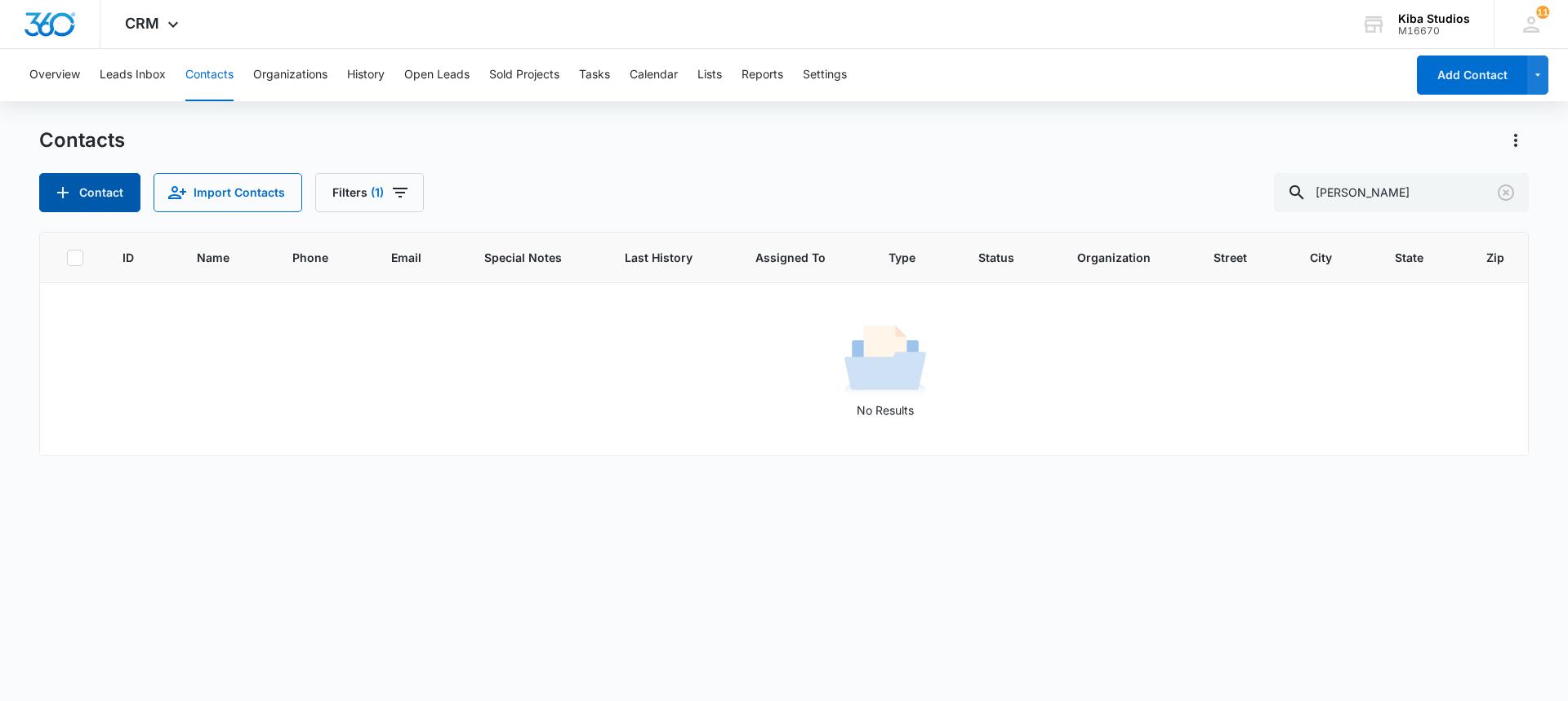
click at [98, 199] on button "Contact" at bounding box center [90, 193] width 101 height 40
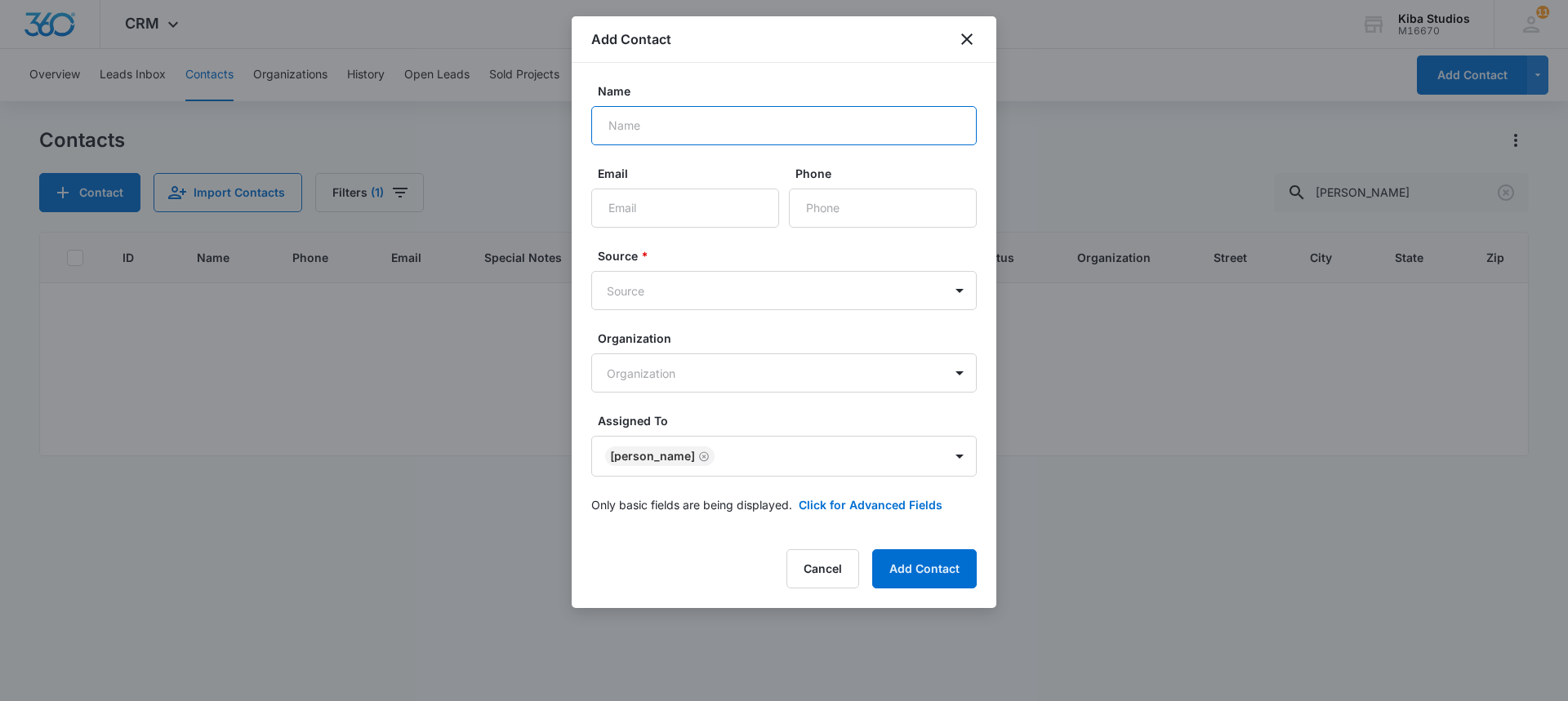
click at [686, 123] on input "Name" at bounding box center [784, 125] width 386 height 40
type input "[PERSON_NAME] & [PERSON_NAME]"
click at [647, 199] on input "Email" at bounding box center [685, 208] width 188 height 40
paste input "[EMAIL_ADDRESS][DOMAIN_NAME]"
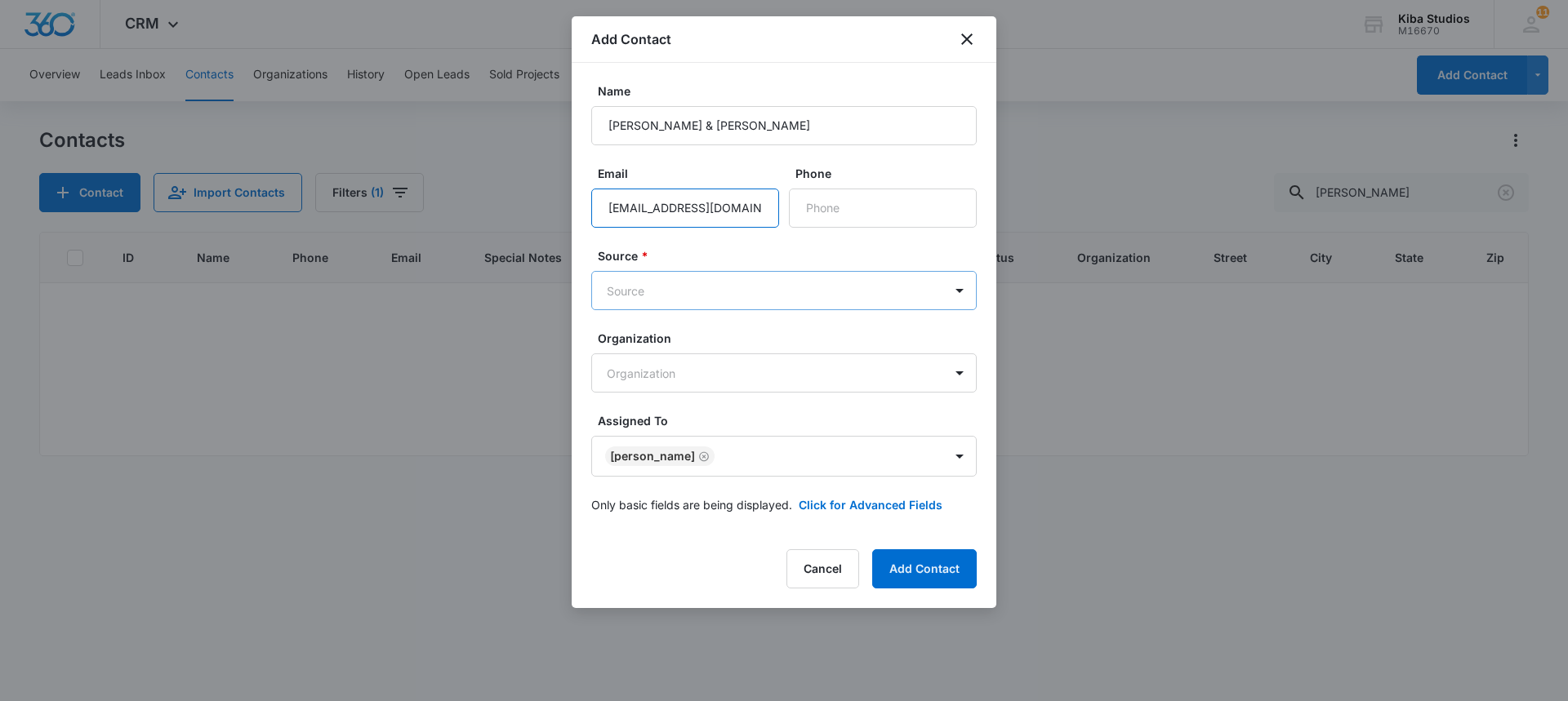
type input "[EMAIL_ADDRESS][DOMAIN_NAME]"
click at [710, 280] on body "CRM Apps CRM Brand Kiba Studios M16670 Your Accounts View All 11 OM [PERSON_NAM…" at bounding box center [784, 350] width 1568 height 701
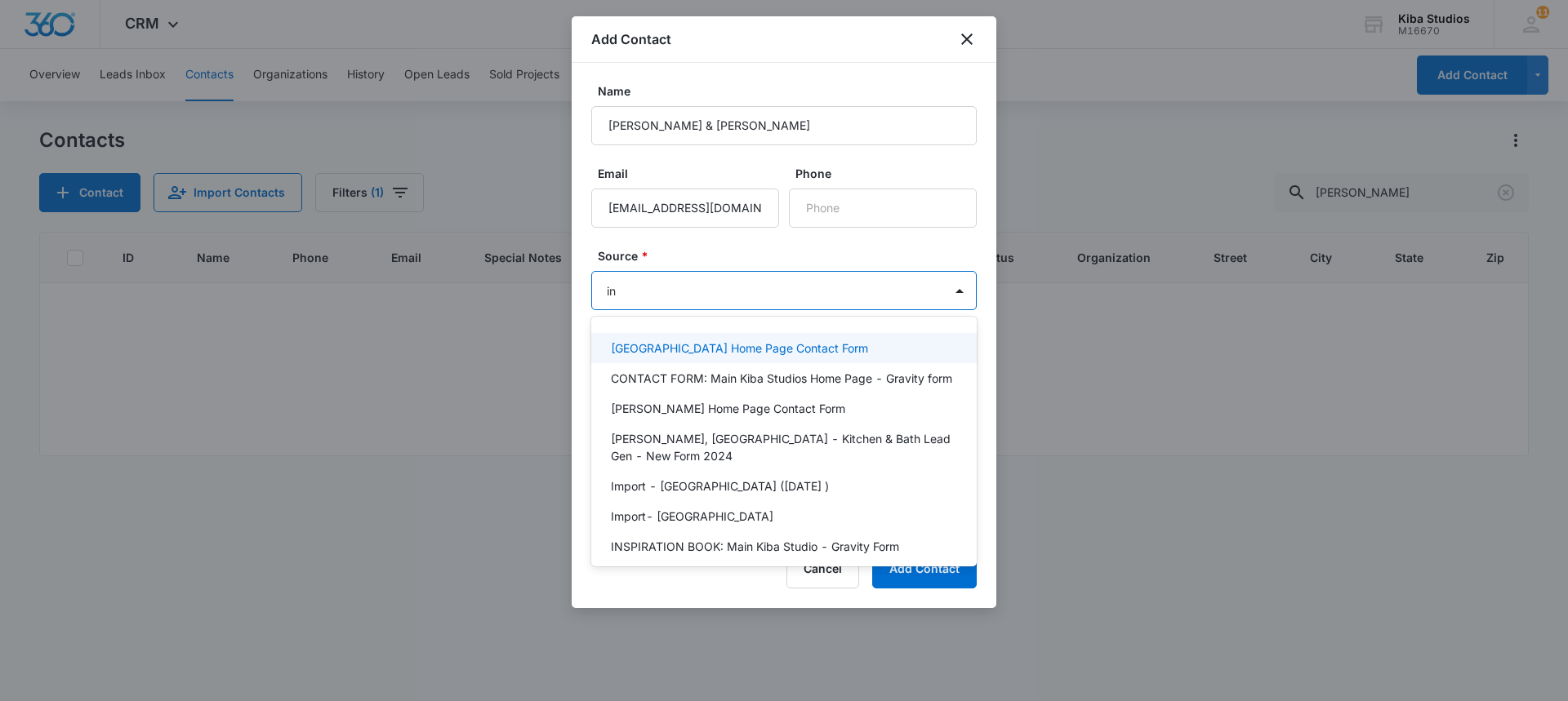
type input "i"
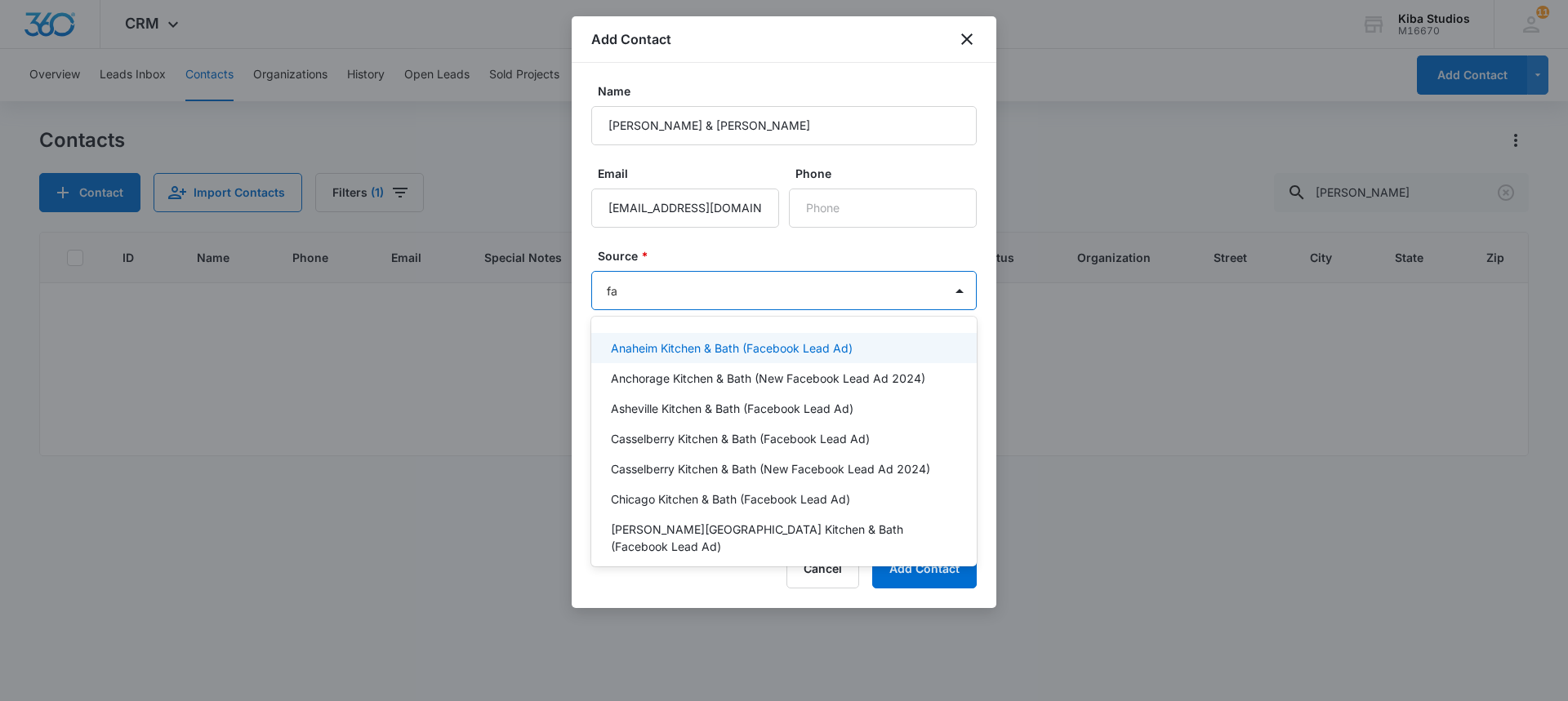
type input "f"
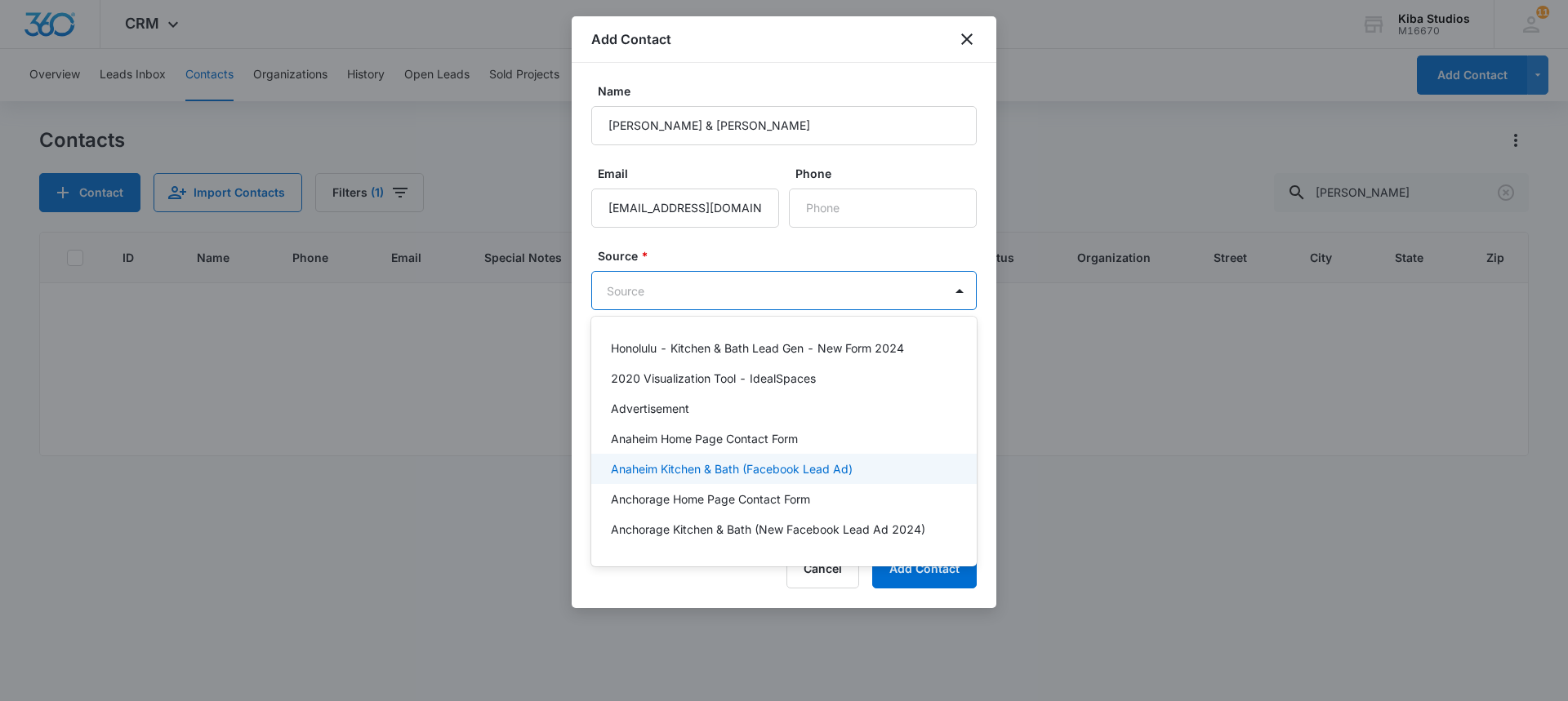
type input "e"
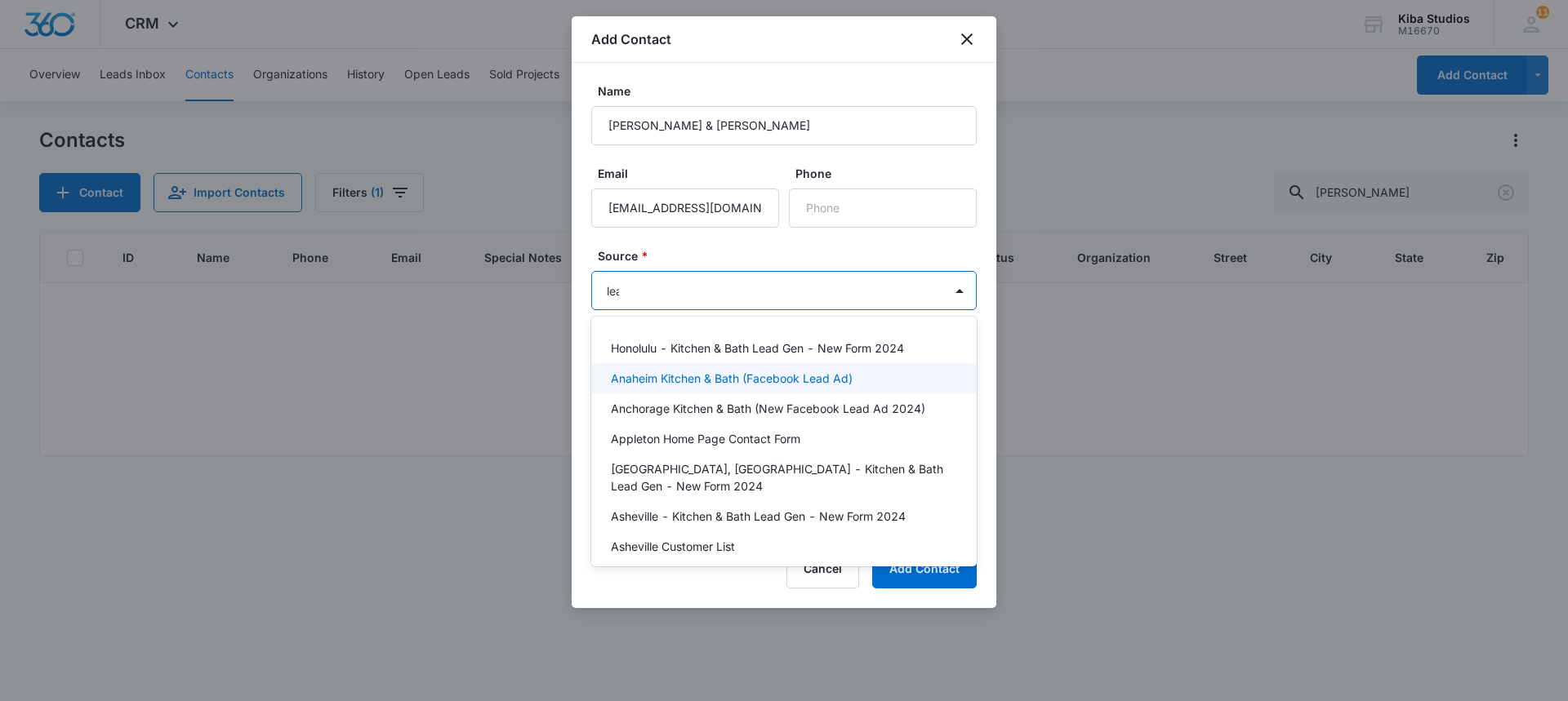
type input "lead"
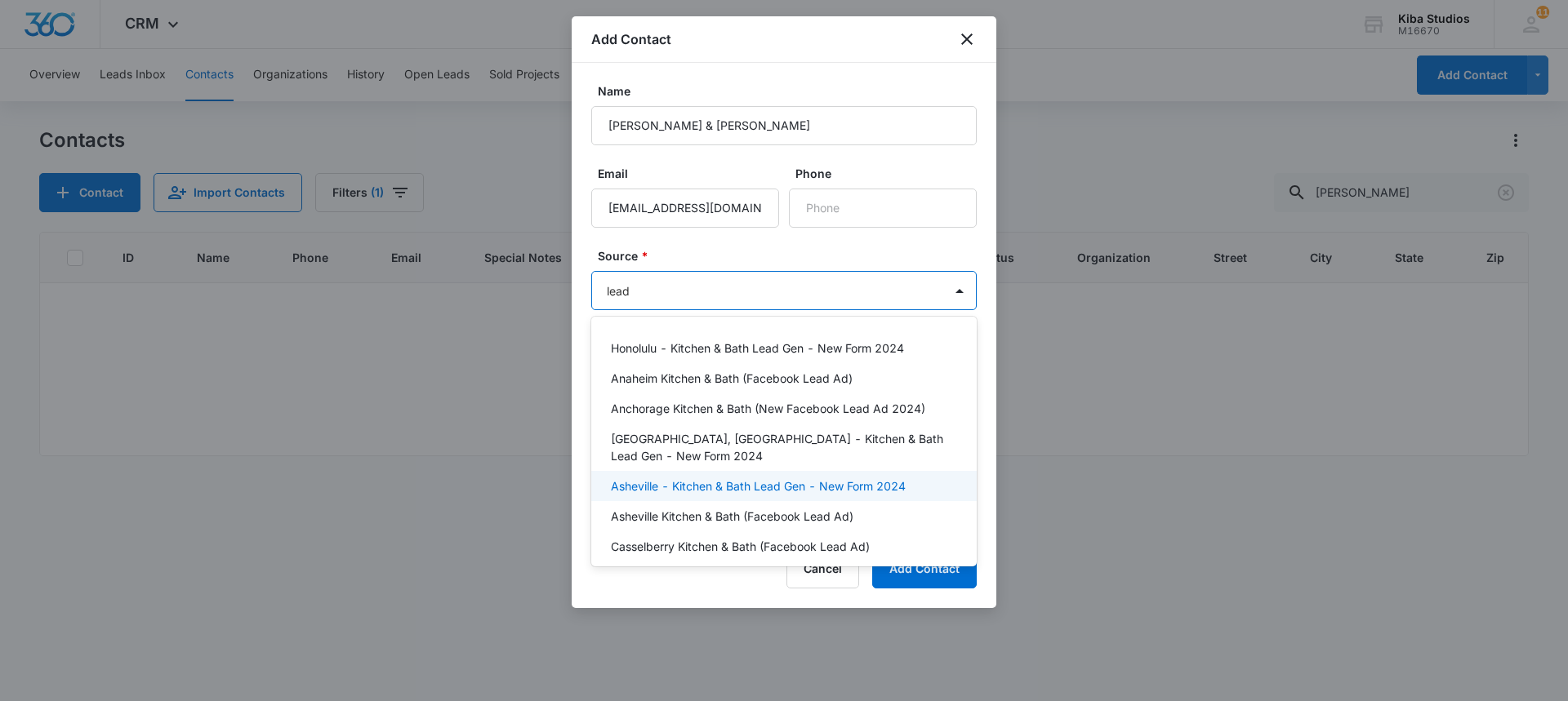
scroll to position [82, 0]
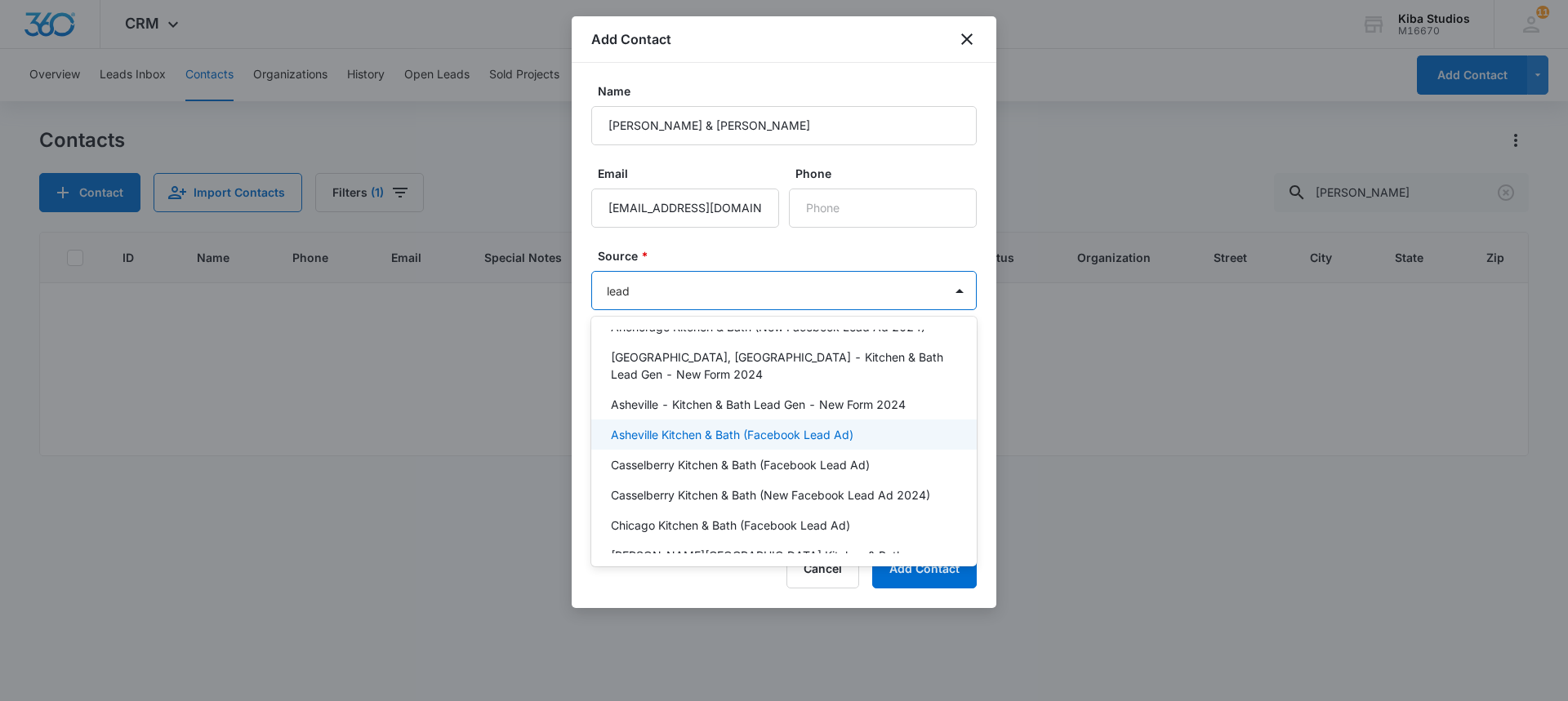
click at [820, 426] on p "Asheville Kitchen & Bath (Facebook Lead Ad)" at bounding box center [732, 434] width 243 height 17
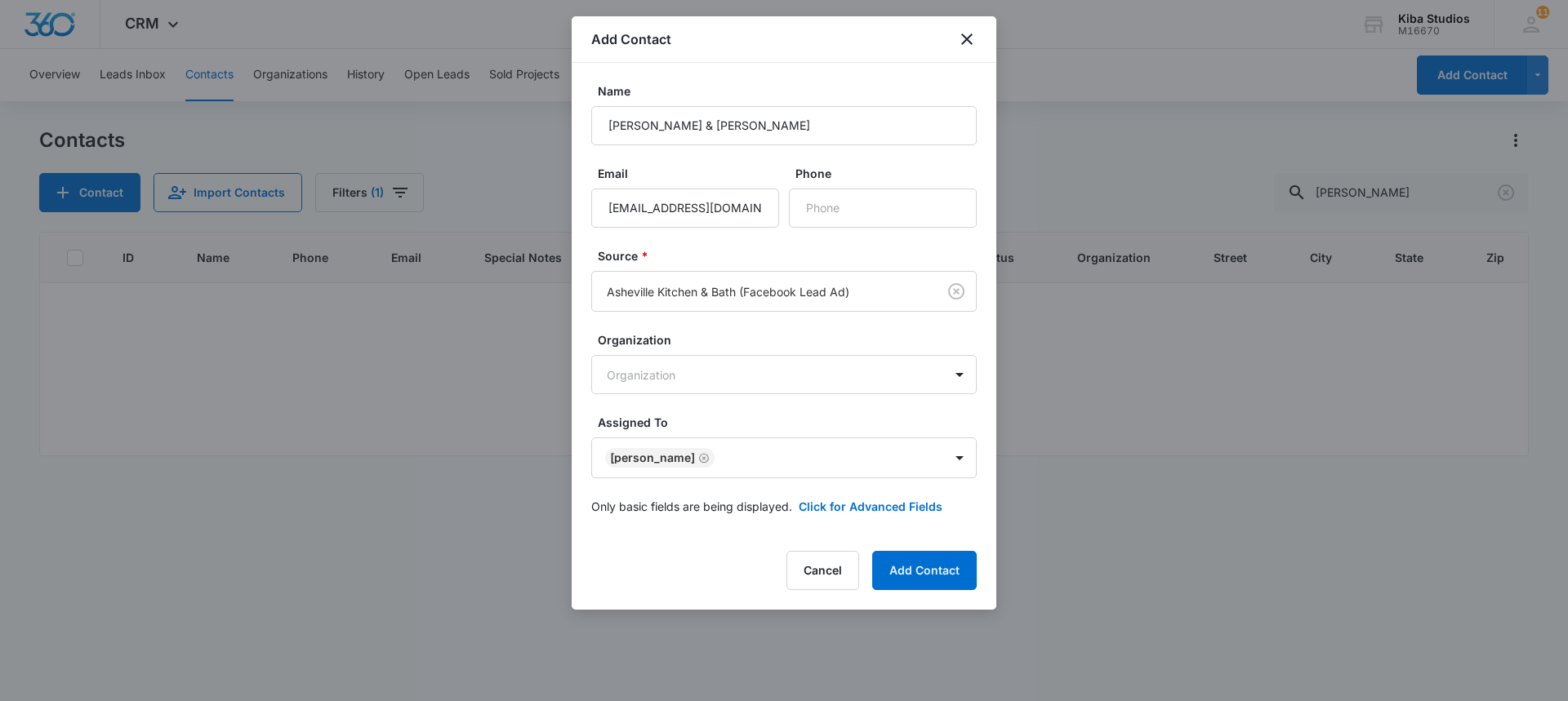
click at [763, 354] on div "Organization Organization" at bounding box center [784, 363] width 386 height 63
click at [760, 373] on body "CRM Apps CRM Brand Kiba Studios M16670 Your Accounts View All 11 OM [PERSON_NAM…" at bounding box center [784, 350] width 1568 height 701
click at [760, 373] on div at bounding box center [784, 350] width 1568 height 701
click at [918, 576] on button "Add Contact" at bounding box center [925, 571] width 104 height 40
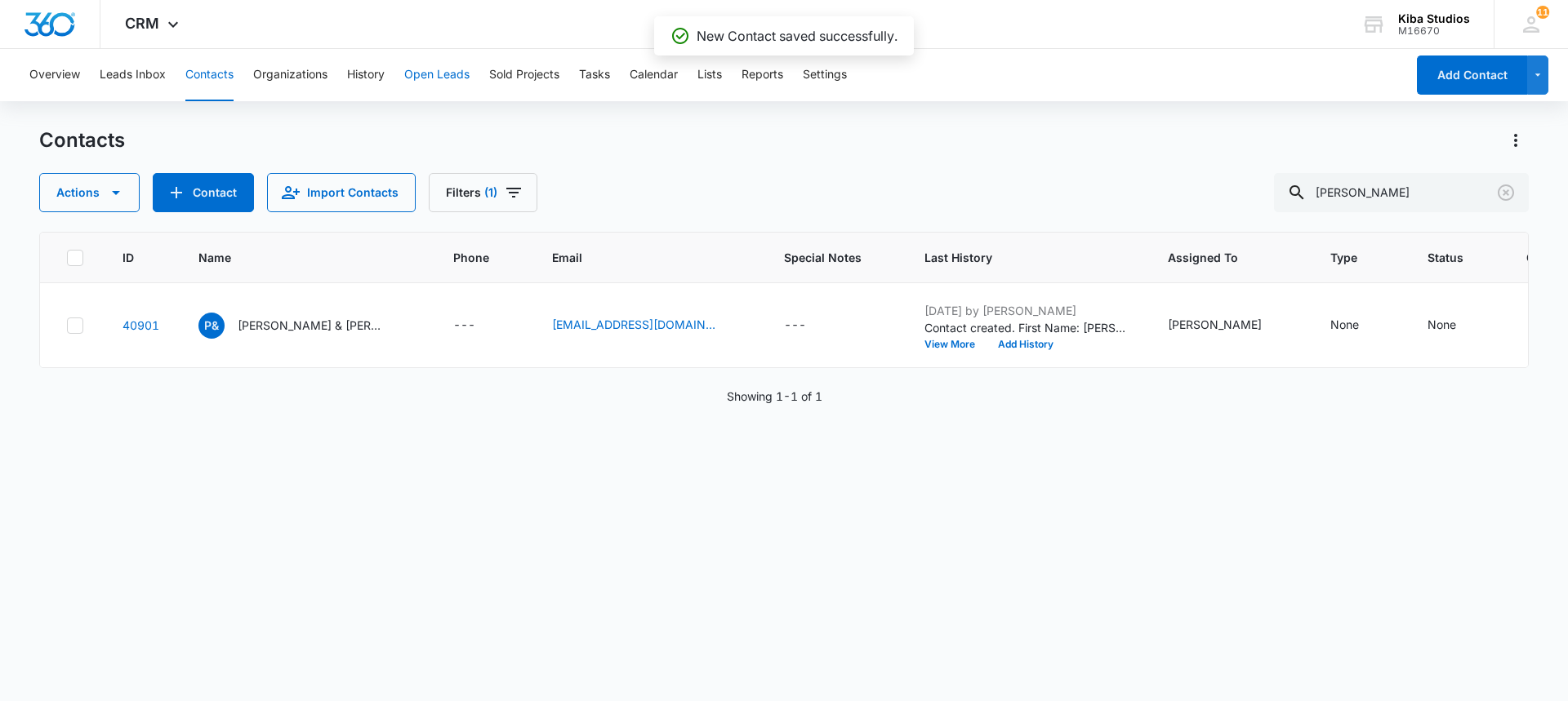
click at [410, 76] on button "Open Leads" at bounding box center [437, 75] width 66 height 52
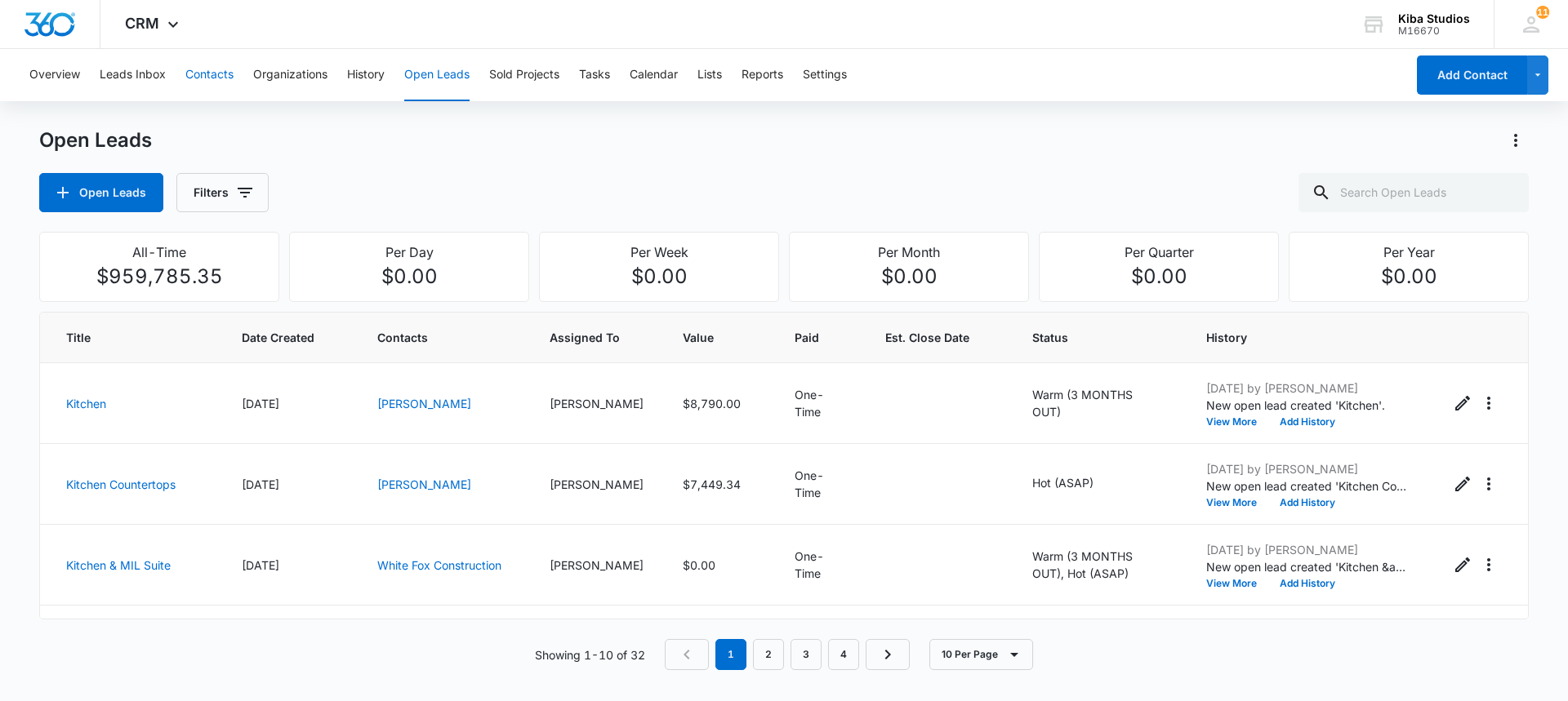
click at [193, 76] on button "Contacts" at bounding box center [209, 75] width 48 height 52
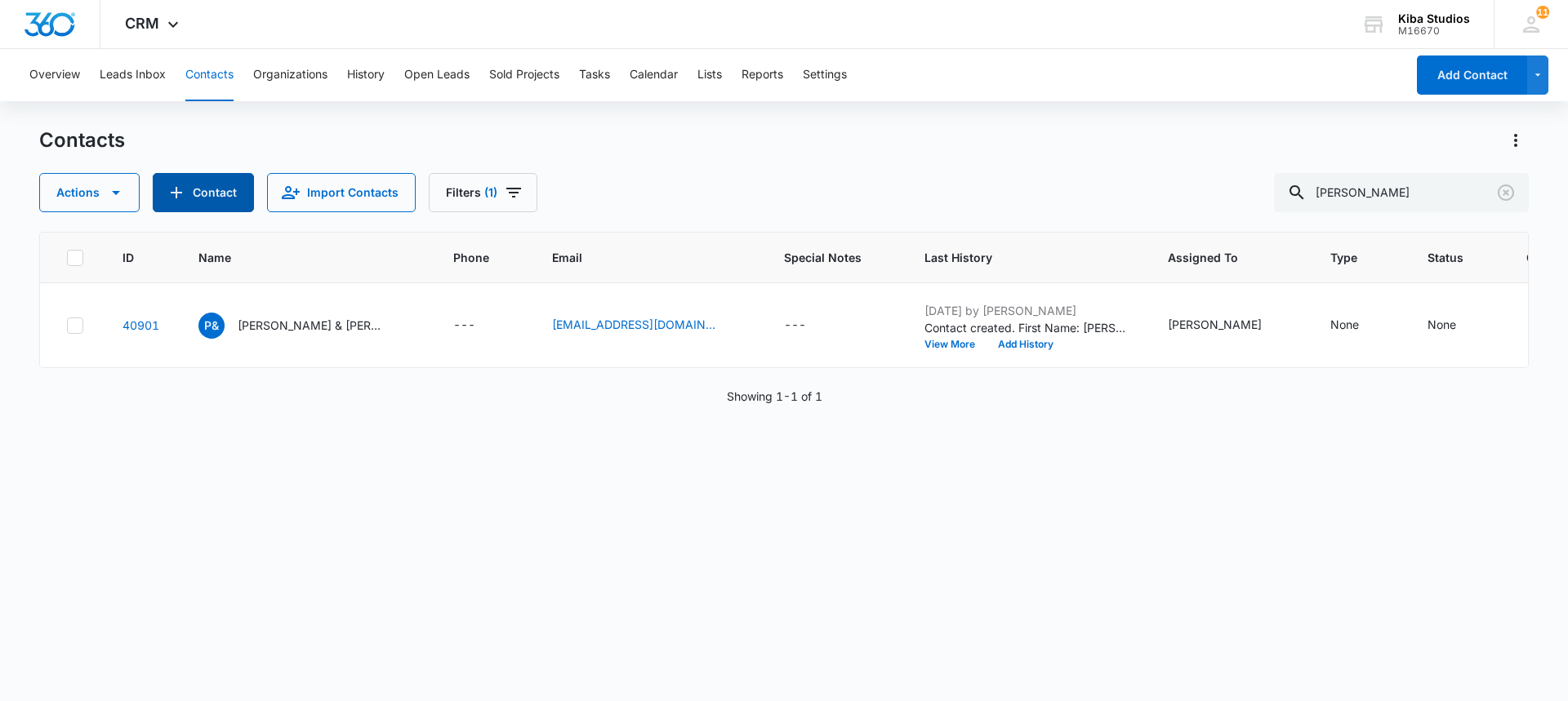
click at [205, 182] on button "Contact" at bounding box center [203, 193] width 101 height 40
